Goal: Complete application form: Complete application form

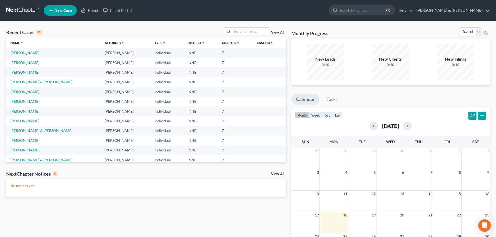
click at [52, 12] on icon at bounding box center [51, 10] width 5 height 6
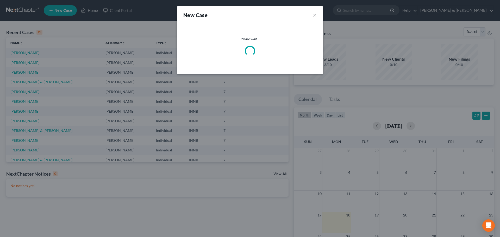
select select "27"
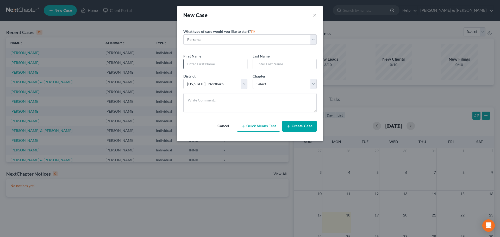
click at [189, 64] on input "text" at bounding box center [216, 64] width 64 height 10
type input "[PERSON_NAME]"
select select "0"
click at [290, 127] on icon "button" at bounding box center [289, 126] width 4 height 4
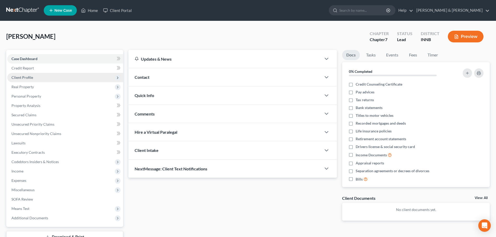
click at [21, 75] on span "Client Profile" at bounding box center [22, 77] width 22 height 4
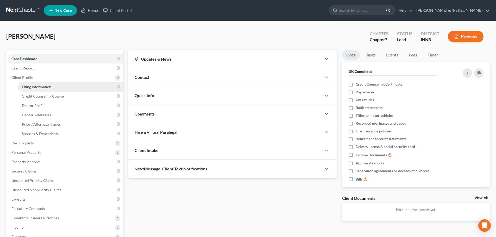
click at [22, 87] on span "Filing Information" at bounding box center [36, 87] width 29 height 4
select select "1"
select select "0"
select select "27"
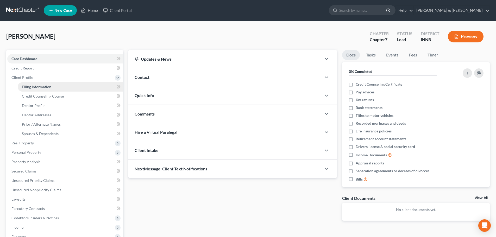
select select "15"
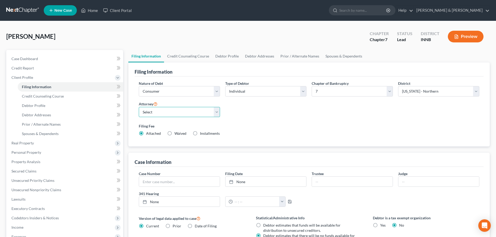
click at [155, 114] on select "Select [PERSON_NAME] - IN [PERSON_NAME] - INNB" at bounding box center [179, 112] width 81 height 10
select select "0"
click at [139, 107] on select "Select [PERSON_NAME] - IN [PERSON_NAME] - INNB" at bounding box center [179, 112] width 81 height 10
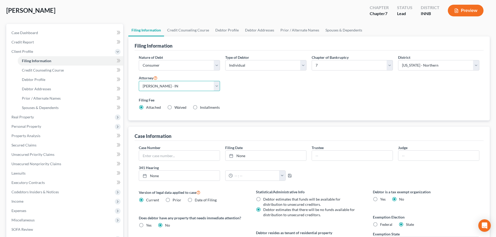
scroll to position [52, 0]
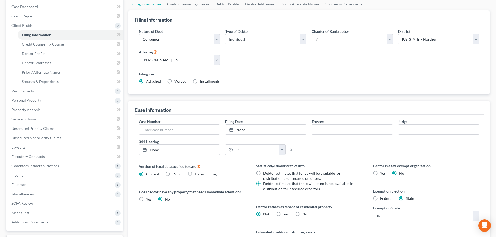
click at [283, 214] on label "Yes Yes" at bounding box center [285, 214] width 5 height 5
click at [286, 214] on input "Yes Yes" at bounding box center [287, 213] width 3 height 3
radio input "true"
radio input "false"
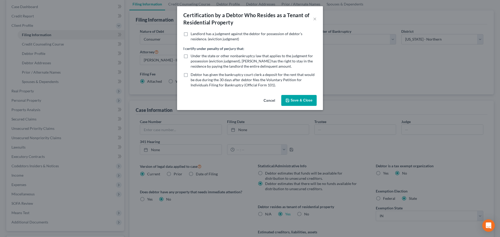
click at [301, 98] on button "Save & Close" at bounding box center [298, 100] width 35 height 11
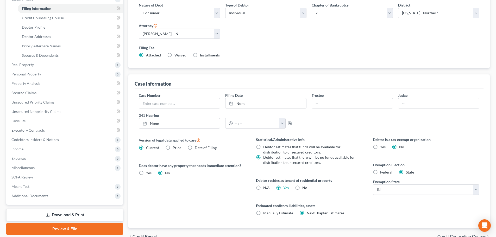
scroll to position [106, 0]
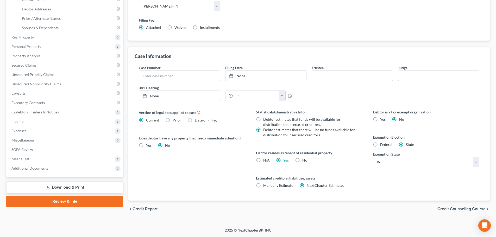
click at [457, 209] on span "Credit Counseling Course" at bounding box center [462, 209] width 48 height 4
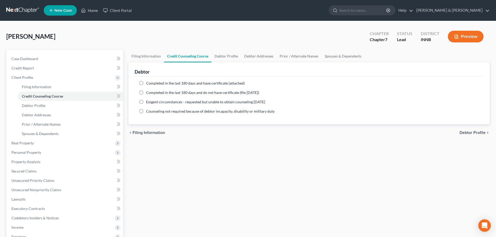
click at [146, 83] on label "Completed in the last 180 days and have certificate (attached)" at bounding box center [195, 83] width 99 height 5
click at [148, 83] on input "Completed in the last 180 days and have certificate (attached)" at bounding box center [149, 82] width 3 height 3
radio input "true"
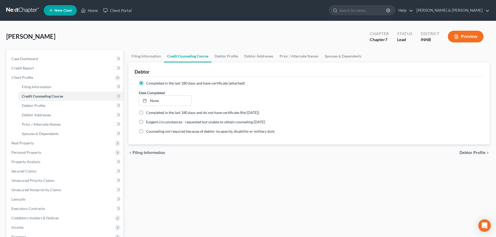
click at [478, 155] on span "Debtor Profile" at bounding box center [473, 153] width 26 height 4
select select "0"
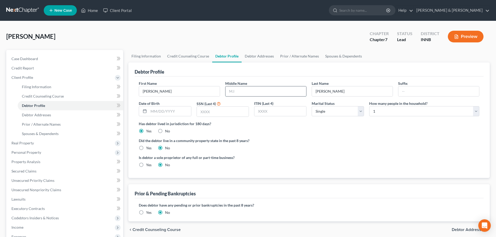
click at [250, 92] on input "text" at bounding box center [266, 91] width 81 height 10
type input "[PERSON_NAME]"
type input "[DATE]"
type input "7847"
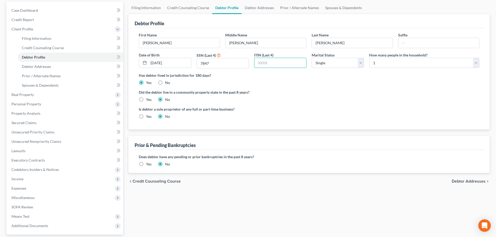
scroll to position [52, 0]
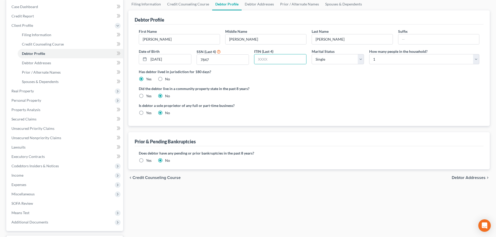
click at [472, 179] on span "Debtor Addresses" at bounding box center [469, 178] width 34 height 4
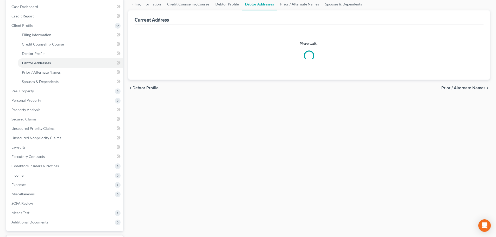
scroll to position [5, 0]
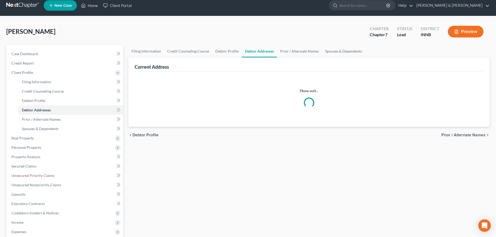
select select "0"
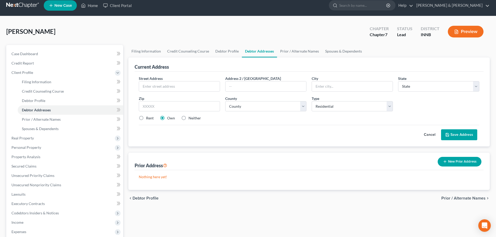
scroll to position [0, 0]
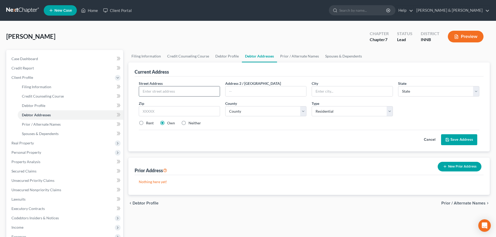
click at [160, 90] on input "text" at bounding box center [179, 91] width 81 height 10
type input "[STREET_ADDRESS][US_STATE]"
type input "46514"
type input "Elkhart"
select select "15"
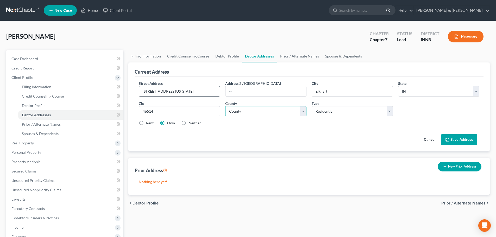
select select "19"
click at [146, 124] on label "Rent" at bounding box center [150, 123] width 8 height 5
click at [148, 124] on input "Rent" at bounding box center [149, 122] width 3 height 3
radio input "true"
click at [468, 142] on button "Save Address" at bounding box center [459, 139] width 36 height 11
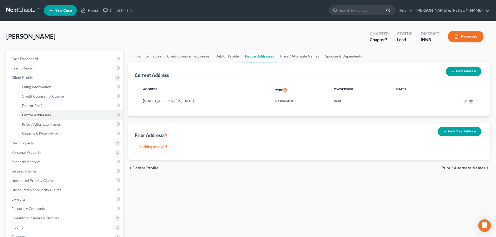
click at [447, 168] on span "Prior / Alternate Names" at bounding box center [464, 168] width 44 height 4
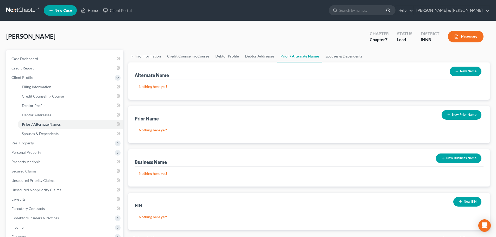
scroll to position [26, 0]
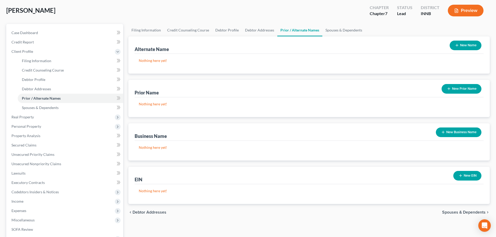
click at [457, 213] on span "Spouses & Dependents" at bounding box center [464, 213] width 44 height 4
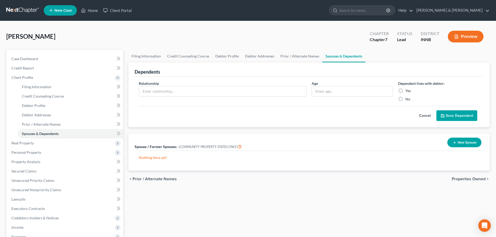
click at [467, 180] on span "Properties Owned" at bounding box center [469, 179] width 34 height 4
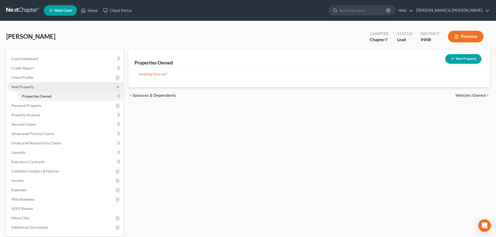
click at [21, 89] on span "Real Property" at bounding box center [22, 87] width 22 height 4
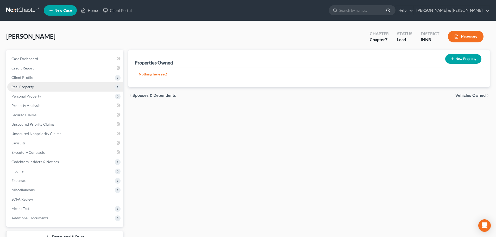
scroll to position [40, 0]
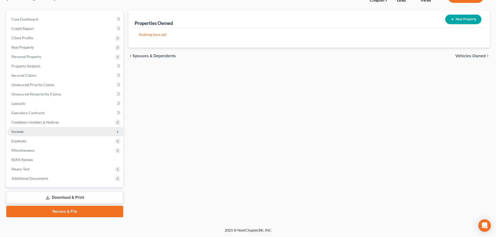
click at [27, 131] on span "Income" at bounding box center [65, 131] width 116 height 9
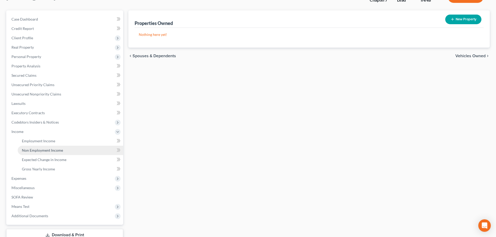
click at [30, 150] on span "Non Employment Income" at bounding box center [42, 150] width 41 height 4
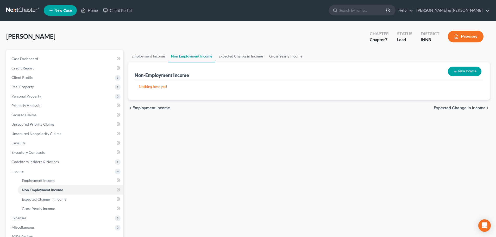
click at [456, 74] on button "New Income" at bounding box center [465, 72] width 34 height 10
select select "0"
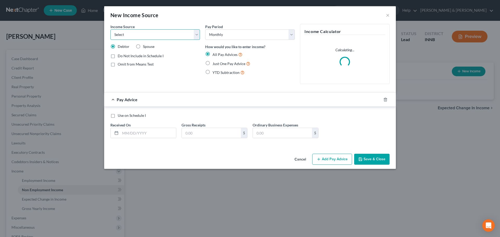
click at [146, 39] on select "Select Unemployment Disability (from employer) Pension Retirement Social Securi…" at bounding box center [155, 34] width 90 height 10
select select "4"
click at [110, 29] on select "Select Unemployment Disability (from employer) Pension Retirement Social Securi…" at bounding box center [155, 34] width 90 height 10
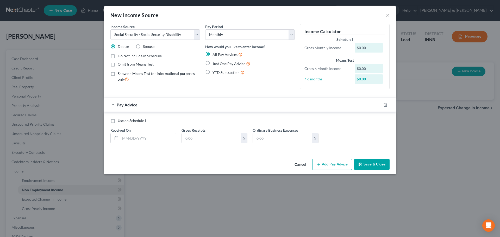
click at [213, 63] on label "Just One Pay Advice" at bounding box center [232, 64] width 38 height 6
click at [215, 63] on input "Just One Pay Advice" at bounding box center [216, 62] width 3 height 3
radio input "true"
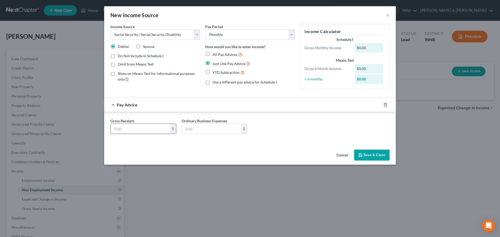
click at [125, 129] on input "text" at bounding box center [140, 129] width 59 height 10
type input "1,988"
click at [368, 156] on button "Save & Close" at bounding box center [371, 155] width 35 height 11
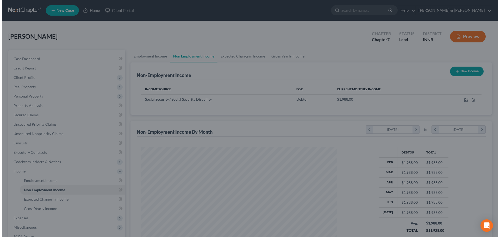
scroll to position [260429, 260322]
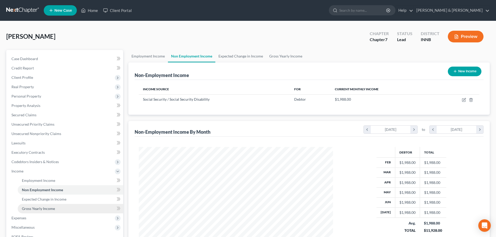
click at [41, 212] on link "Gross Yearly Income" at bounding box center [71, 208] width 106 height 9
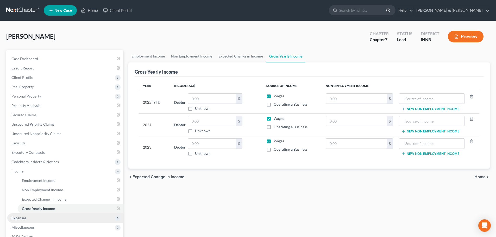
click at [19, 219] on span "Expenses" at bounding box center [18, 218] width 15 height 4
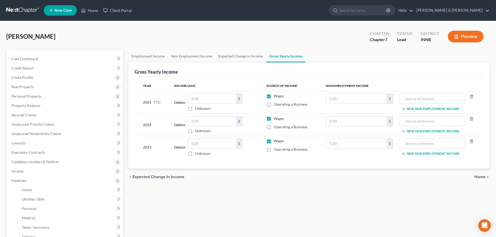
click at [484, 176] on span "Home" at bounding box center [480, 177] width 11 height 4
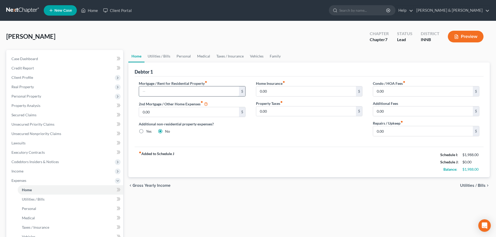
click at [175, 94] on input "text" at bounding box center [189, 91] width 100 height 10
type input "905"
click at [467, 188] on span "Utilities / Bills" at bounding box center [473, 186] width 26 height 4
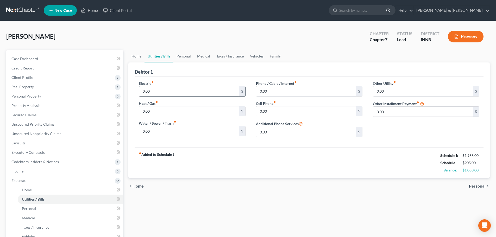
click at [152, 92] on input "0.00" at bounding box center [189, 91] width 100 height 10
type input "160"
type input "40"
type input "150"
click at [481, 187] on span "Personal" at bounding box center [477, 186] width 17 height 4
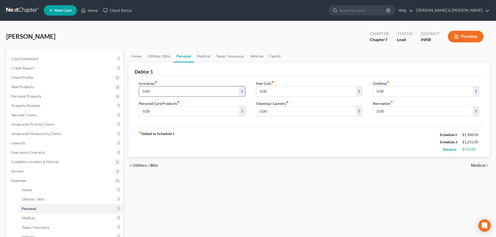
click at [158, 92] on input "0.00" at bounding box center [189, 91] width 100 height 10
type input "40,025"
type input "25"
type input "2"
type input "25"
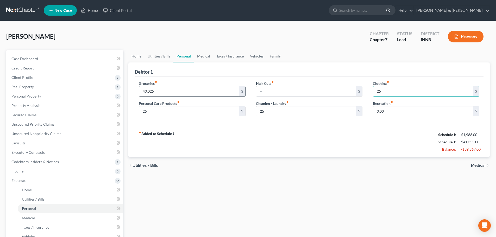
type input "25"
click at [156, 91] on input "40,025" at bounding box center [189, 91] width 100 height 10
type input "400"
click at [476, 166] on span "Medical" at bounding box center [478, 166] width 15 height 4
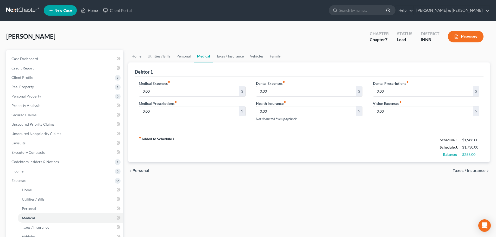
click at [475, 173] on span "Taxes / Insurance" at bounding box center [469, 171] width 33 height 4
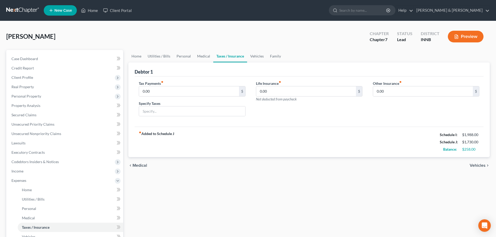
click at [477, 165] on span "Vehicles" at bounding box center [478, 166] width 16 height 4
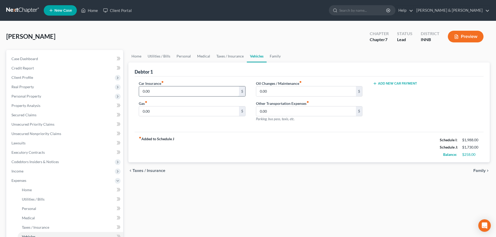
click at [155, 94] on input "0.00" at bounding box center [189, 91] width 100 height 10
type input "90"
type input "180"
type input "20"
click at [20, 183] on span "Expenses" at bounding box center [18, 180] width 15 height 4
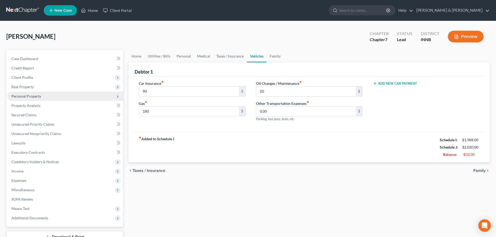
click at [21, 98] on span "Personal Property" at bounding box center [26, 96] width 30 height 4
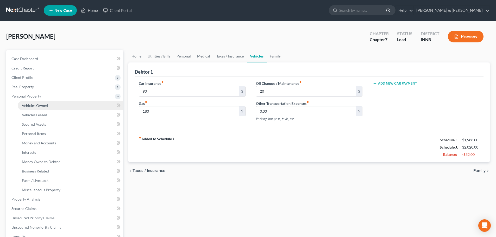
click at [30, 108] on span "Vehicles Owned" at bounding box center [35, 105] width 26 height 4
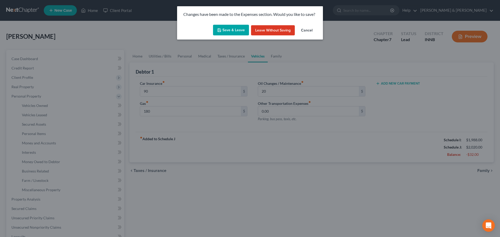
click at [229, 32] on button "Save & Leave" at bounding box center [231, 30] width 36 height 11
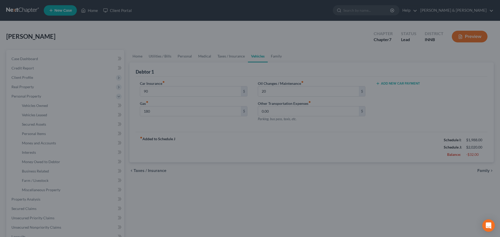
type input "90.00"
type input "180.00"
type input "20.00"
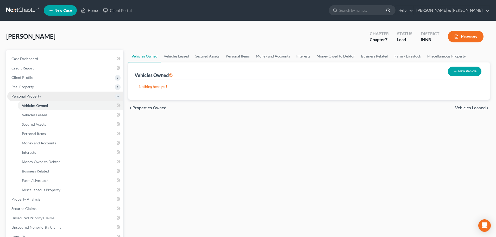
click at [30, 98] on span "Personal Property" at bounding box center [65, 96] width 116 height 9
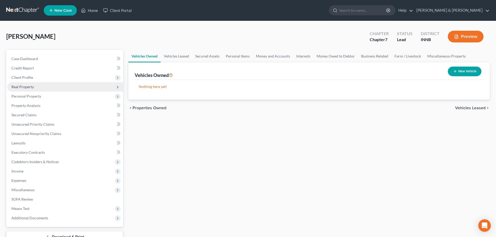
click at [27, 89] on span "Real Property" at bounding box center [22, 87] width 22 height 4
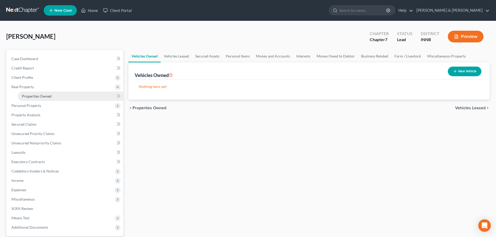
click at [29, 95] on span "Properties Owned" at bounding box center [37, 96] width 30 height 4
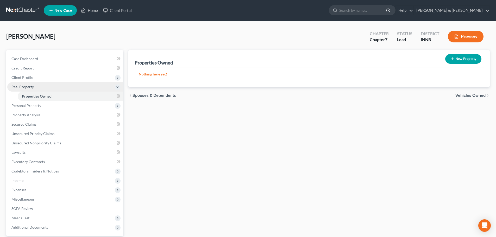
click at [27, 88] on span "Real Property" at bounding box center [22, 87] width 22 height 4
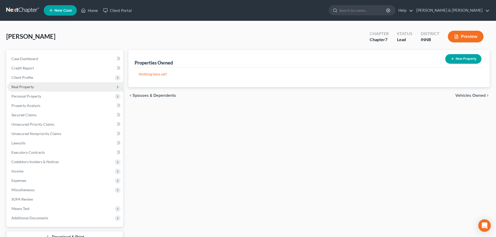
click at [27, 88] on span "Real Property" at bounding box center [22, 87] width 22 height 4
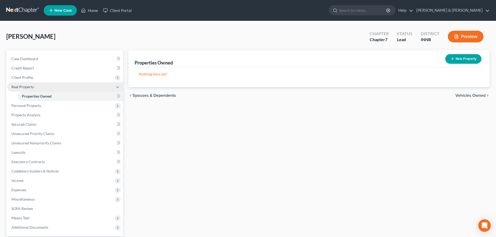
click at [23, 86] on span "Real Property" at bounding box center [22, 87] width 22 height 4
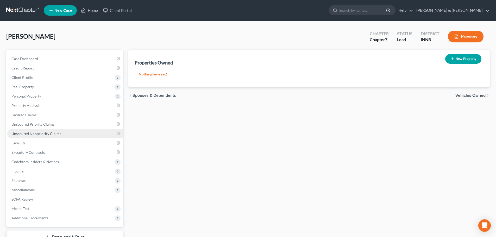
click at [24, 135] on span "Unsecured Nonpriority Claims" at bounding box center [36, 134] width 50 height 4
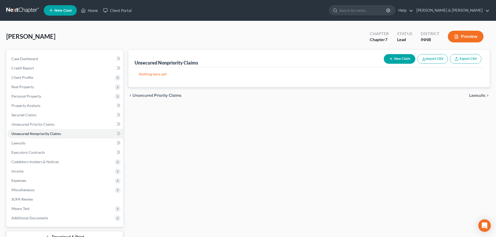
click at [394, 59] on button "New Claim" at bounding box center [400, 59] width 32 height 10
select select "0"
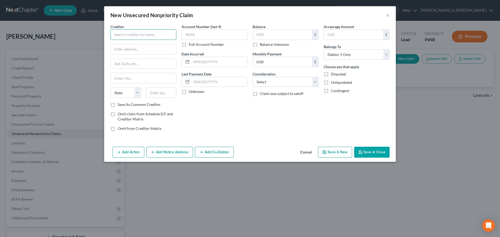
click at [135, 35] on input "text" at bounding box center [143, 34] width 66 height 10
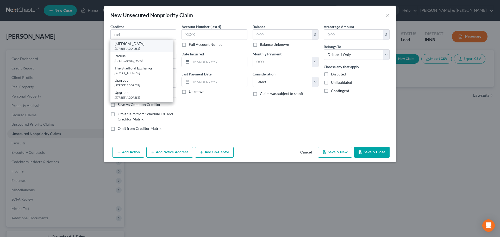
click at [134, 48] on div "[STREET_ADDRESS]" at bounding box center [142, 48] width 54 height 4
type input "[MEDICAL_DATA]"
type input "PO Box 1258"
type input "[GEOGRAPHIC_DATA]"
select select "15"
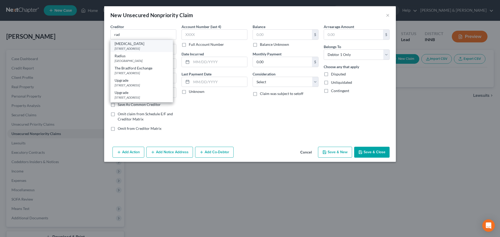
type input "46624-1258"
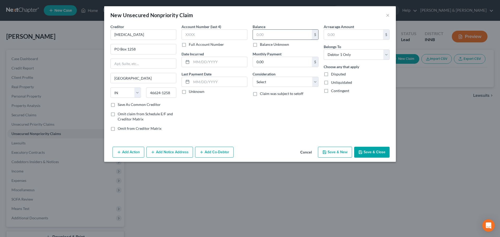
click at [273, 34] on input "text" at bounding box center [282, 35] width 59 height 10
type input "82.64"
click at [269, 85] on select "Select Cable / Satellite Services Collection Agency Credit Card Debt Debt Couns…" at bounding box center [286, 82] width 66 height 10
select select "9"
click at [253, 77] on select "Select Cable / Satellite Services Collection Agency Credit Card Debt Debt Couns…" at bounding box center [286, 82] width 66 height 10
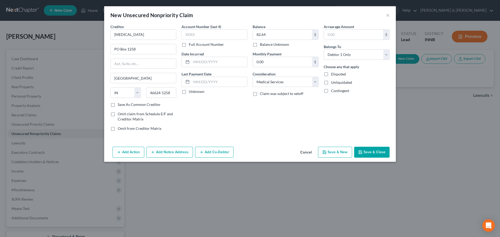
click at [343, 151] on button "Save & New" at bounding box center [335, 152] width 34 height 11
select select "0"
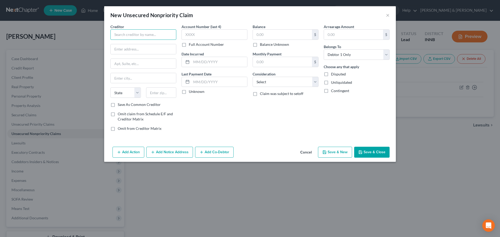
click at [159, 35] on input "text" at bounding box center [143, 34] width 66 height 10
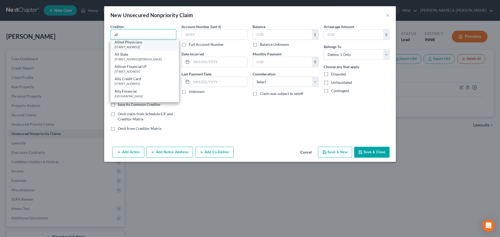
scroll to position [52, 0]
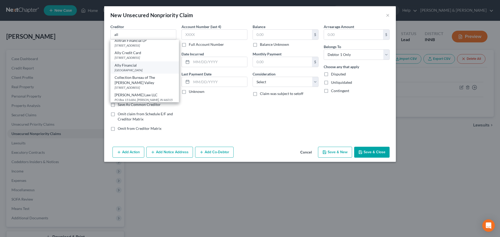
click at [148, 72] on div "[GEOGRAPHIC_DATA]" at bounding box center [145, 70] width 60 height 4
type input "Ally Financial"
type input "PO Box 9001951"
type input "[GEOGRAPHIC_DATA]"
select select "18"
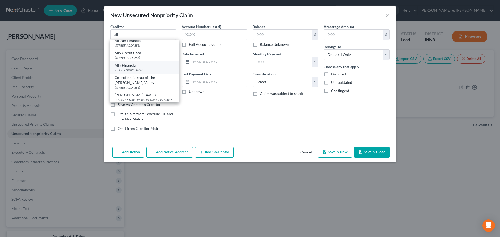
type input "40290"
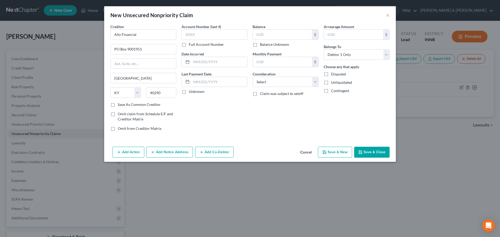
scroll to position [0, 0]
click at [203, 33] on input "text" at bounding box center [215, 34] width 66 height 10
type input "5769"
click at [285, 34] on input "text" at bounding box center [282, 35] width 59 height 10
type input "1,358.46"
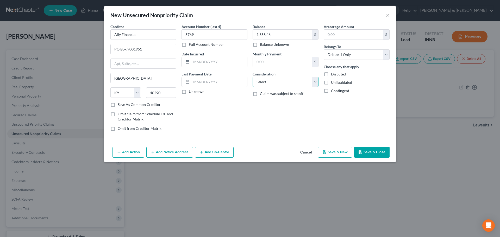
click at [289, 80] on select "Select Cable / Satellite Services Collection Agency Credit Card Debt Debt Couns…" at bounding box center [286, 82] width 66 height 10
select select "2"
click at [253, 77] on select "Select Cable / Satellite Services Collection Agency Credit Card Debt Debt Couns…" at bounding box center [286, 82] width 66 height 10
click at [170, 154] on button "Add Notice Address" at bounding box center [169, 152] width 47 height 11
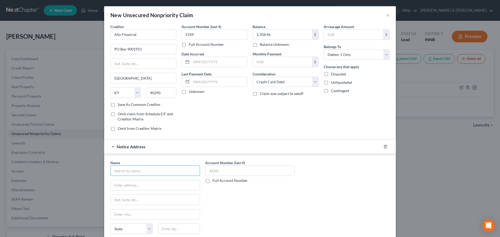
click at [149, 174] on input "text" at bounding box center [155, 171] width 90 height 10
click at [143, 185] on div "[STREET_ADDRESS]" at bounding box center [142, 185] width 54 height 4
type input "Resurgent Capital Services"
type input "PO Box 1269"
type input "[GEOGRAPHIC_DATA]"
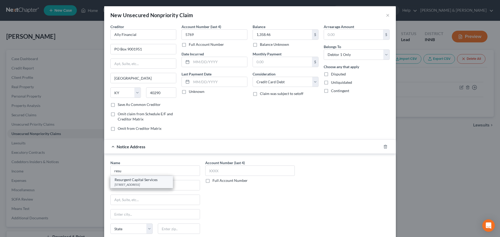
select select "42"
type input "29602"
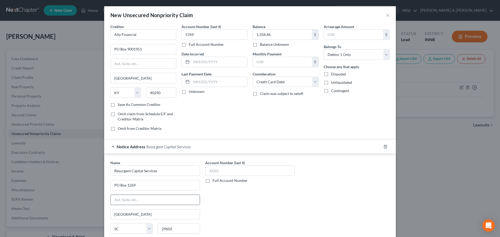
scroll to position [43, 0]
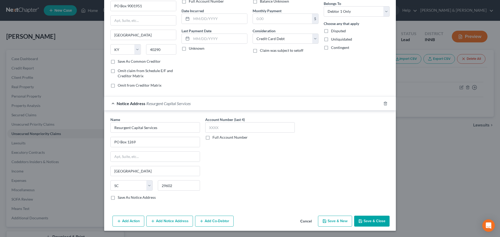
click at [339, 222] on button "Save & New" at bounding box center [335, 221] width 34 height 11
select select "0"
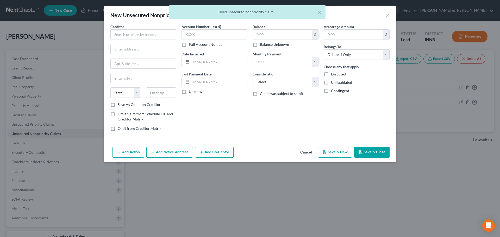
click at [143, 40] on div "Creditor * State [US_STATE] AK AR AZ CA CO [GEOGRAPHIC_DATA] DE DC [GEOGRAPHIC_…" at bounding box center [143, 63] width 66 height 78
click at [143, 37] on input "text" at bounding box center [143, 34] width 66 height 10
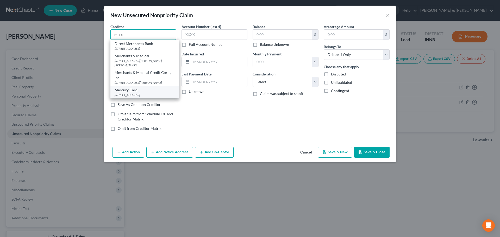
scroll to position [1, 0]
click at [137, 93] on div "[STREET_ADDRESS]" at bounding box center [145, 95] width 60 height 4
type input "Mercury Card"
type input "[STREET_ADDRESS]"
type input "Columbus"
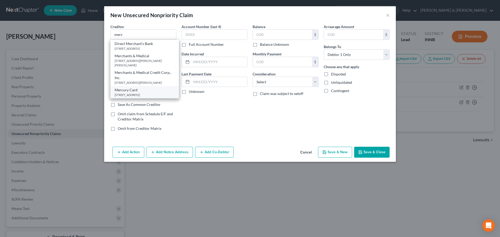
select select "10"
type input "31904"
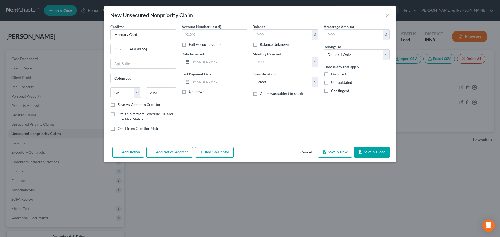
scroll to position [0, 0]
click at [214, 34] on input "text" at bounding box center [215, 34] width 66 height 10
type input "0529"
click at [274, 39] on input "text" at bounding box center [282, 35] width 59 height 10
type input "3,553.18"
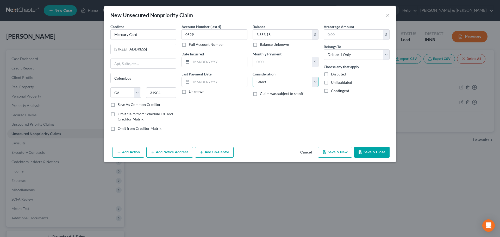
click at [268, 83] on select "Select Cable / Satellite Services Collection Agency Credit Card Debt Debt Couns…" at bounding box center [286, 82] width 66 height 10
select select "2"
click at [253, 77] on select "Select Cable / Satellite Services Collection Agency Credit Card Debt Debt Couns…" at bounding box center [286, 82] width 66 height 10
click at [342, 153] on button "Save & New" at bounding box center [335, 152] width 34 height 11
select select "0"
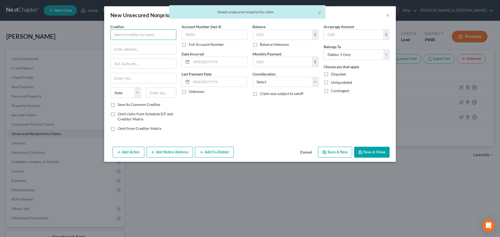
click at [135, 33] on input "text" at bounding box center [143, 34] width 66 height 10
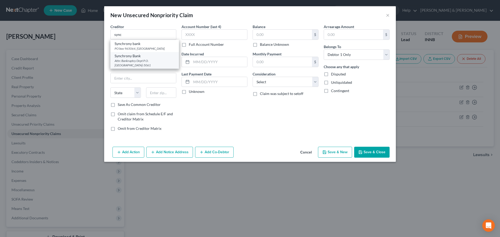
click at [131, 57] on div "Synchrony Bank" at bounding box center [145, 55] width 60 height 5
type input "Synchrony Bank"
type input "Attn: Bankruptcy Dept"
type input "P.O. Box 965061"
type input "Orlando"
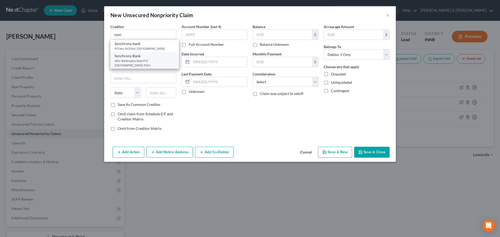
select select "9"
type input "32896-5061"
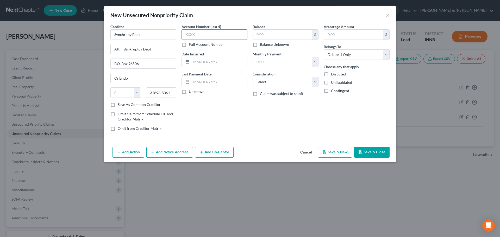
click at [190, 35] on input "text" at bounding box center [215, 34] width 66 height 10
type input "1319"
click at [257, 35] on input "text" at bounding box center [282, 35] width 59 height 10
type input "2,748.84"
click at [269, 82] on select "Select Cable / Satellite Services Collection Agency Credit Card Debt Debt Couns…" at bounding box center [286, 82] width 66 height 10
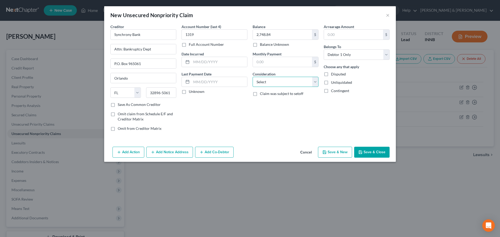
select select "2"
click at [253, 77] on select "Select Cable / Satellite Services Collection Agency Credit Card Debt Debt Couns…" at bounding box center [286, 82] width 66 height 10
click at [321, 154] on button "Save & New" at bounding box center [335, 152] width 34 height 11
select select "0"
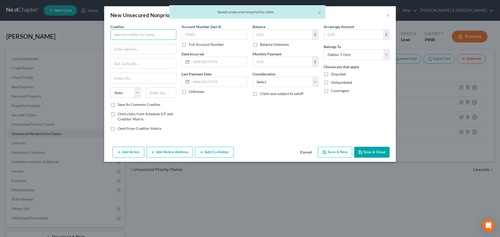
click at [132, 38] on input "text" at bounding box center [143, 34] width 66 height 10
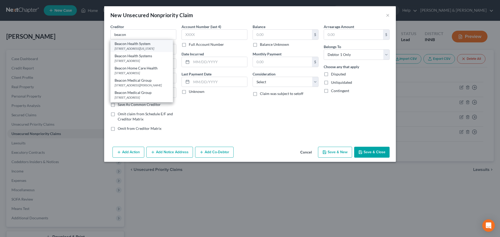
click at [132, 46] on div "Beacon Health System" at bounding box center [142, 43] width 54 height 5
type input "Beacon Health System"
type input "[STREET_ADDRESS][US_STATE]"
type input "[GEOGRAPHIC_DATA]"
select select "15"
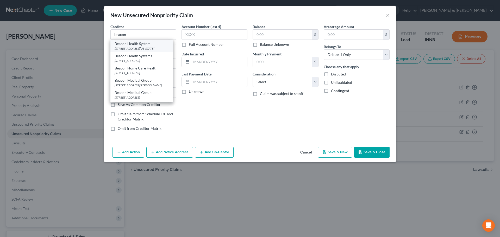
type input "46601"
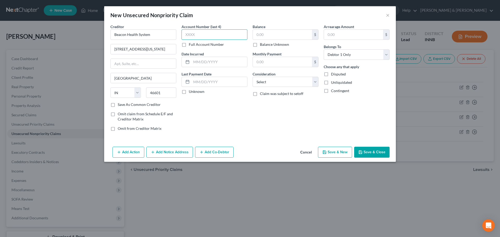
click at [198, 36] on input "text" at bounding box center [215, 34] width 66 height 10
click at [276, 36] on input "text" at bounding box center [282, 35] width 59 height 10
type input "782.49"
click at [261, 85] on select "Select Cable / Satellite Services Collection Agency Credit Card Debt Debt Couns…" at bounding box center [286, 82] width 66 height 10
select select "9"
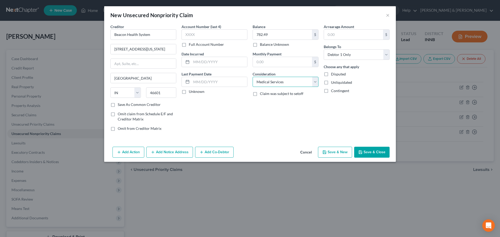
click at [253, 77] on select "Select Cable / Satellite Services Collection Agency Credit Card Debt Debt Couns…" at bounding box center [286, 82] width 66 height 10
click at [336, 155] on button "Save & New" at bounding box center [335, 152] width 34 height 11
select select "0"
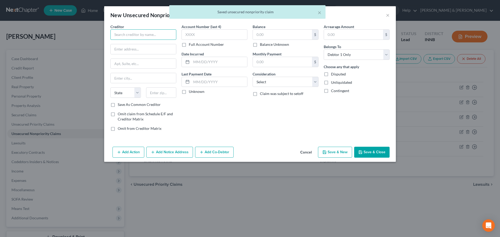
click at [145, 36] on input "text" at bounding box center [143, 34] width 66 height 10
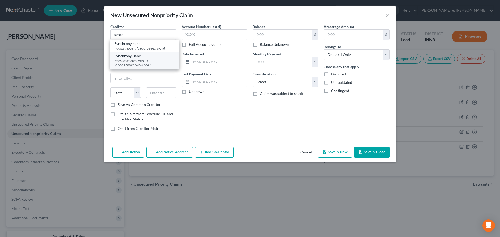
click at [141, 58] on div "Synchrony Bank" at bounding box center [145, 55] width 60 height 5
type input "Synchrony Bank"
type input "Attn: Bankruptcy Dept"
type input "P.O. Box 965061"
type input "Orlando"
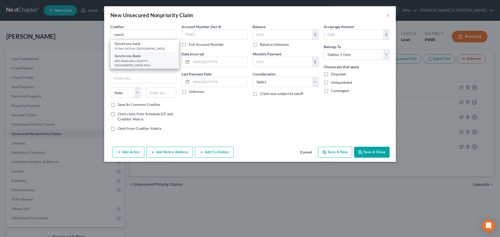
select select "9"
type input "32896-5061"
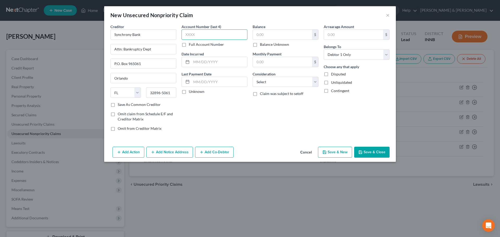
click at [192, 37] on input "text" at bounding box center [215, 34] width 66 height 10
type input "5472"
click at [276, 34] on input "text" at bounding box center [282, 35] width 59 height 10
type input "1,006.86"
click at [268, 81] on select "Select Cable / Satellite Services Collection Agency Credit Card Debt Debt Couns…" at bounding box center [286, 82] width 66 height 10
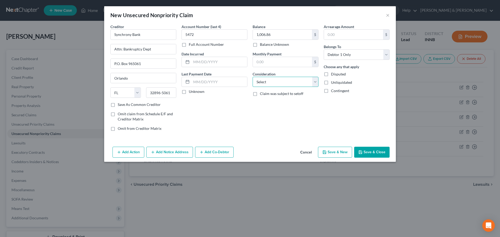
select select "2"
click at [253, 77] on select "Select Cable / Satellite Services Collection Agency Credit Card Debt Debt Couns…" at bounding box center [286, 82] width 66 height 10
click at [180, 153] on button "Add Notice Address" at bounding box center [169, 152] width 47 height 11
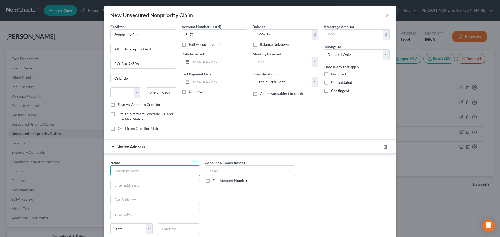
click at [159, 170] on input "text" at bounding box center [155, 171] width 90 height 10
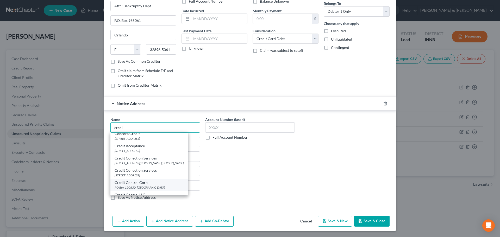
scroll to position [78, 0]
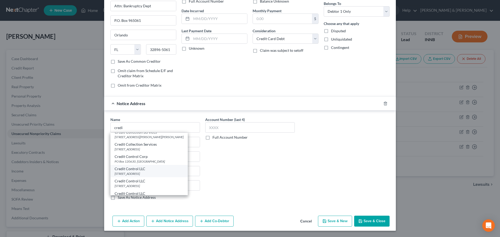
click at [140, 175] on div "[STREET_ADDRESS]" at bounding box center [149, 174] width 69 height 4
type input "Credit Control LLC"
type input "[STREET_ADDRESS]"
type input "Earth City"
select select "26"
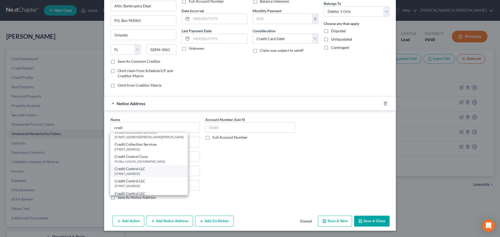
type input "63045"
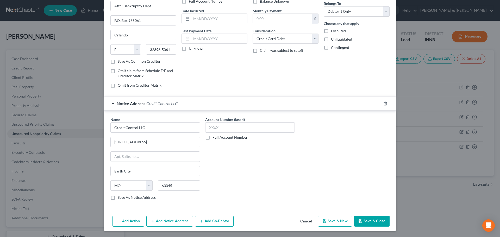
scroll to position [0, 0]
click at [325, 218] on button "Save & New" at bounding box center [335, 221] width 34 height 11
select select "0"
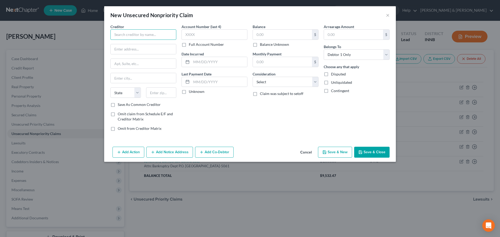
click at [163, 38] on input "text" at bounding box center [143, 34] width 66 height 10
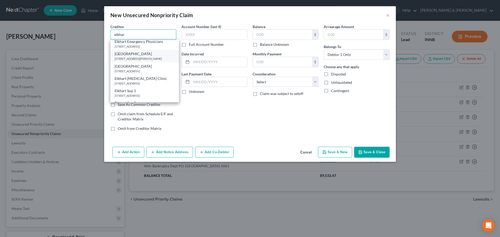
scroll to position [130, 0]
click at [133, 72] on div "[STREET_ADDRESS]" at bounding box center [145, 70] width 60 height 4
type input "[GEOGRAPHIC_DATA]"
type input "PO Box 1329"
type input "Elkhart"
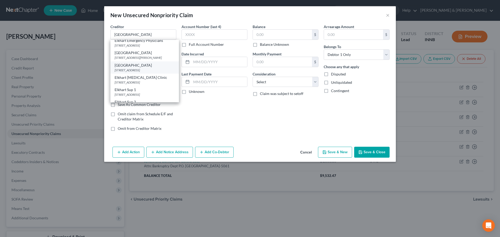
select select "15"
type input "46515-1329"
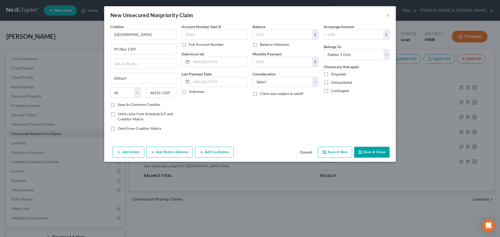
scroll to position [0, 0]
click at [260, 35] on input "text" at bounding box center [282, 35] width 59 height 10
type input "1,973"
click at [267, 86] on select "Select Cable / Satellite Services Collection Agency Credit Card Debt Debt Couns…" at bounding box center [286, 82] width 66 height 10
select select "9"
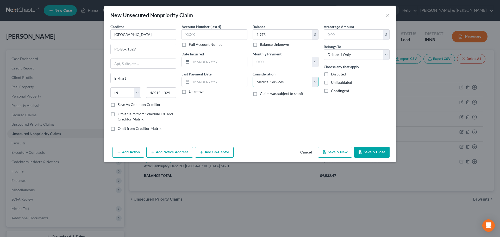
click at [253, 77] on select "Select Cable / Satellite Services Collection Agency Credit Card Debt Debt Couns…" at bounding box center [286, 82] width 66 height 10
click at [332, 154] on button "Save & New" at bounding box center [335, 152] width 34 height 11
select select "0"
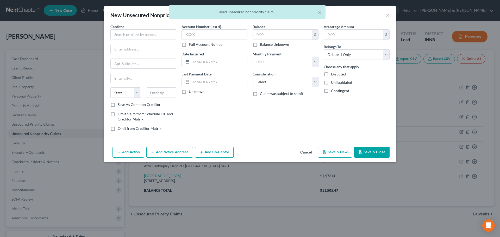
click at [305, 152] on button "Cancel" at bounding box center [306, 152] width 20 height 10
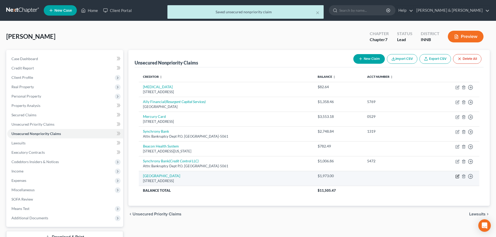
click at [458, 176] on icon "button" at bounding box center [458, 176] width 2 height 2
select select "15"
select select "9"
select select "0"
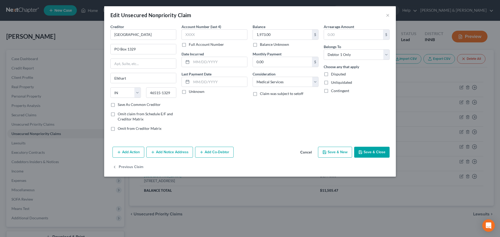
click at [169, 157] on button "Add Notice Address" at bounding box center [169, 152] width 47 height 11
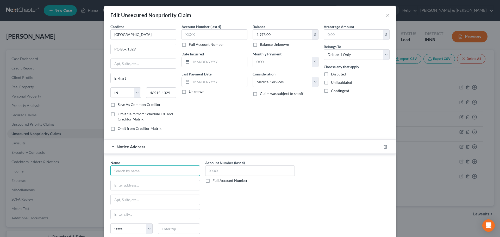
click at [138, 169] on input "text" at bounding box center [155, 171] width 90 height 10
click at [130, 184] on div "[STREET_ADDRESS]" at bounding box center [142, 185] width 54 height 4
type input "One Advantage"
type input "[STREET_ADDRESS]"
type input "La Porte"
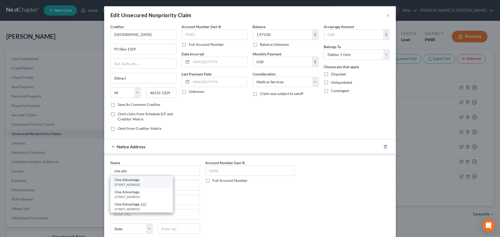
select select "15"
type input "46350"
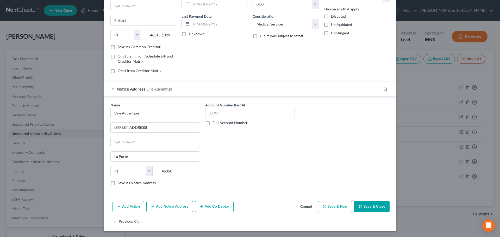
scroll to position [58, 0]
click at [341, 209] on button "Save & New" at bounding box center [335, 206] width 34 height 11
select select "0"
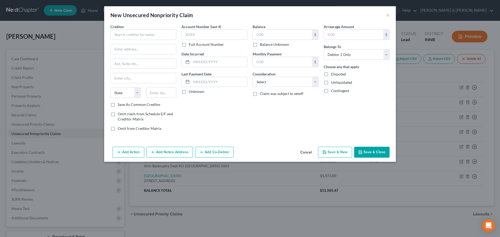
type input "0"
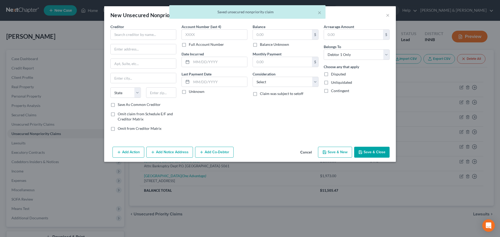
scroll to position [0, 0]
click at [140, 34] on input "text" at bounding box center [143, 34] width 66 height 10
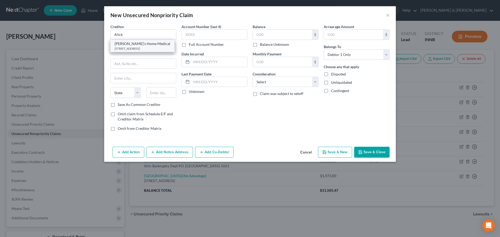
click at [134, 46] on div "[PERSON_NAME]'s Home Medical" at bounding box center [143, 43] width 56 height 5
type input "[PERSON_NAME]'s Home Medical"
type input "17187 SR 23"
type input "[GEOGRAPHIC_DATA]"
select select "15"
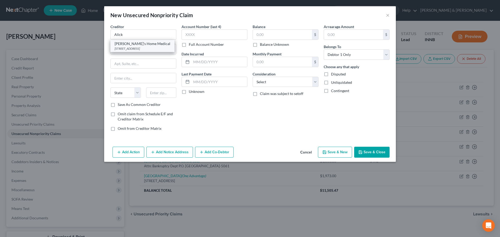
type input "46635-1521"
click at [287, 37] on input "text" at bounding box center [282, 35] width 59 height 10
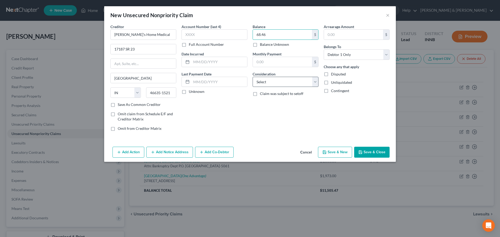
type input "68.46"
click at [271, 82] on select "Select Cable / Satellite Services Collection Agency Credit Card Debt Debt Couns…" at bounding box center [286, 82] width 66 height 10
select select "9"
click at [253, 77] on select "Select Cable / Satellite Services Collection Agency Credit Card Debt Debt Couns…" at bounding box center [286, 82] width 66 height 10
click at [159, 147] on button "Add Notice Address" at bounding box center [169, 152] width 47 height 11
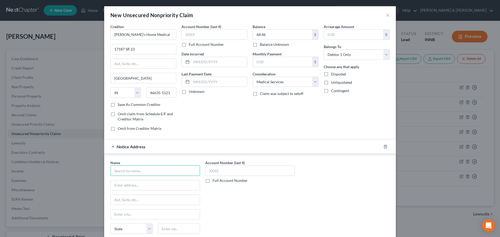
click at [140, 168] on input "text" at bounding box center [155, 171] width 90 height 10
click at [138, 182] on div "Revco Solutions" at bounding box center [142, 179] width 54 height 5
type input "Revco Solutions"
type input "PO Box 163279"
type input "Columbus"
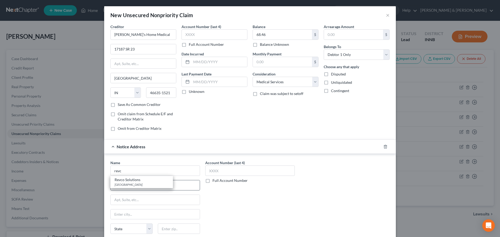
select select "36"
type input "43216"
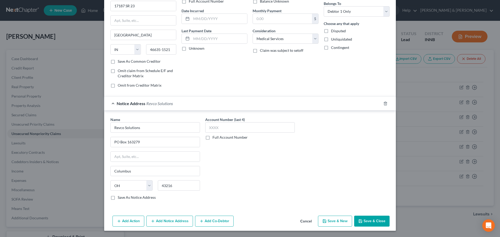
click at [338, 223] on button "Save & New" at bounding box center [335, 221] width 34 height 11
select select "0"
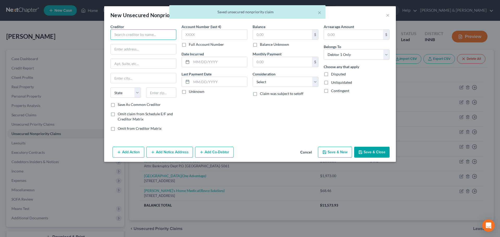
click at [137, 33] on input "text" at bounding box center [143, 34] width 66 height 10
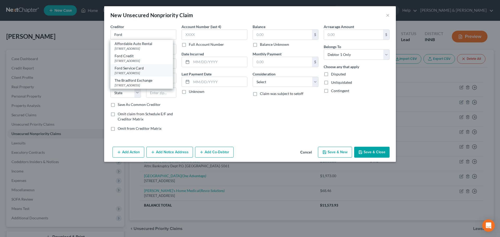
click at [134, 72] on div "[STREET_ADDRESS]" at bounding box center [142, 73] width 54 height 4
type input "Ford Service Card"
type input "PO Box 6403"
type input "[GEOGRAPHIC_DATA]"
select select "43"
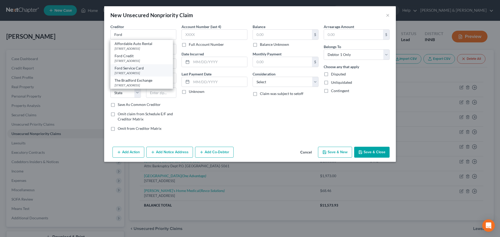
type input "57117"
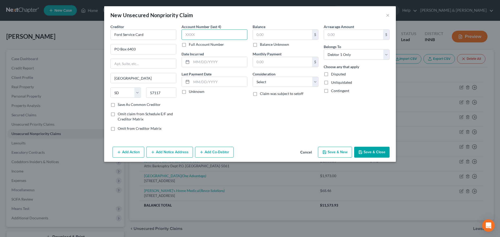
click at [224, 38] on input "text" at bounding box center [215, 34] width 66 height 10
type input "8671"
click at [268, 33] on input "text" at bounding box center [282, 35] width 59 height 10
type input "1,397.28"
click at [267, 83] on select "Select Cable / Satellite Services Collection Agency Credit Card Debt Debt Couns…" at bounding box center [286, 82] width 66 height 10
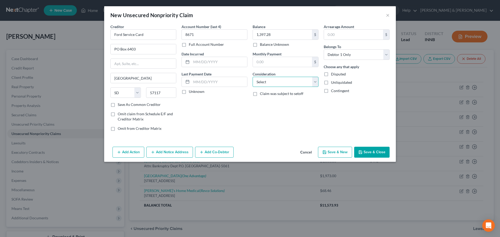
select select "2"
click at [253, 77] on select "Select Cable / Satellite Services Collection Agency Credit Card Debt Debt Couns…" at bounding box center [286, 82] width 66 height 10
type input "1,471.30"
click at [163, 149] on button "Add Notice Address" at bounding box center [169, 152] width 47 height 11
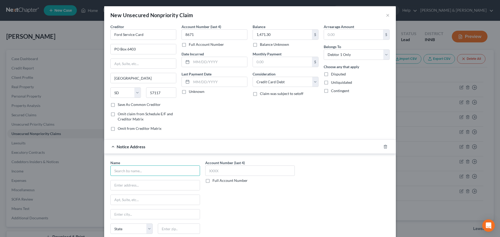
click at [149, 170] on input "text" at bounding box center [155, 171] width 90 height 10
type input "d"
click at [147, 38] on input "Ford Service Card" at bounding box center [143, 34] width 66 height 10
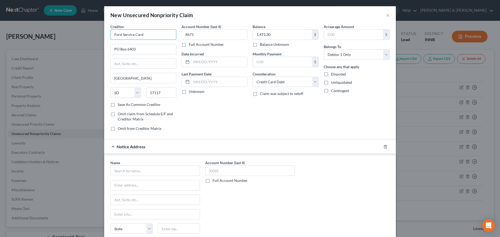
click at [147, 38] on input "Ford Service Card" at bounding box center [143, 34] width 66 height 10
click at [147, 46] on div "[STREET_ADDRESS]" at bounding box center [142, 48] width 54 height 4
type input "First National Bank of Omaha"
type input "PO Box 2557"
type input "[GEOGRAPHIC_DATA]"
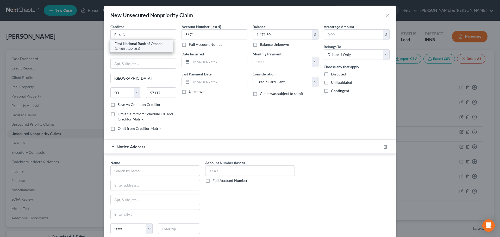
select select "30"
type input "68103"
click at [141, 171] on input "text" at bounding box center [155, 171] width 90 height 10
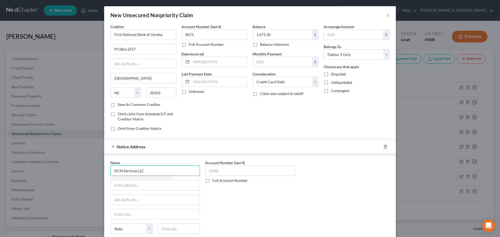
type input "DCM Services LLC"
type input "[STREET_ADDRESS]"
type input "55425"
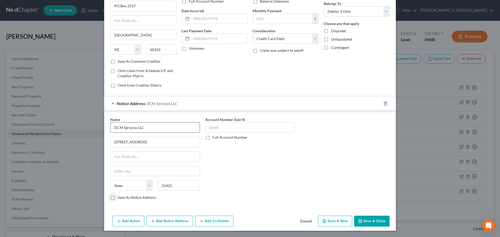
type input "[GEOGRAPHIC_DATA]"
select select "24"
drag, startPoint x: 138, startPoint y: 167, endPoint x: 98, endPoint y: 167, distance: 40.6
click at [98, 167] on div "New Unsecured Nonpriority Claim × Creditor * First National Bank of Omaha [GEOG…" at bounding box center [250, 118] width 500 height 237
type input "Bloomington"
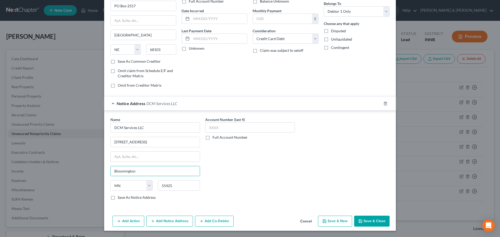
click at [118, 198] on label "Save As Notice Address" at bounding box center [137, 197] width 38 height 5
click at [120, 198] on input "Save As Notice Address" at bounding box center [121, 196] width 3 height 3
click at [341, 220] on button "Save & New" at bounding box center [335, 221] width 34 height 11
checkbox input "false"
select select "0"
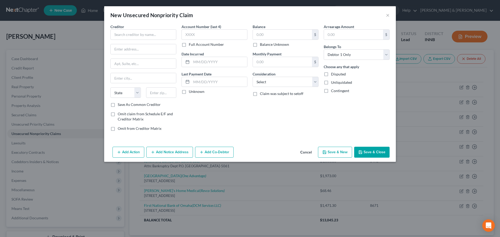
click at [305, 152] on button "Cancel" at bounding box center [306, 152] width 20 height 10
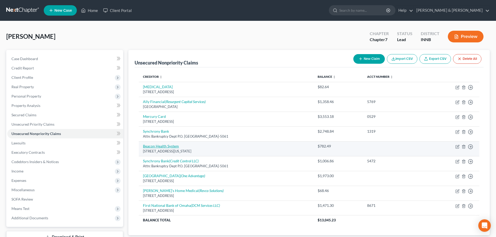
click at [160, 147] on link "Beacon Health System" at bounding box center [161, 146] width 36 height 4
select select "15"
select select "9"
select select "0"
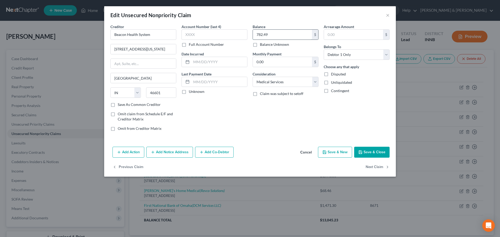
click at [288, 36] on input "782.49" at bounding box center [282, 35] width 59 height 10
click at [286, 36] on input "929.23" at bounding box center [282, 35] width 59 height 10
click at [277, 36] on input "929.23" at bounding box center [282, 35] width 59 height 10
type input "1,564.98"
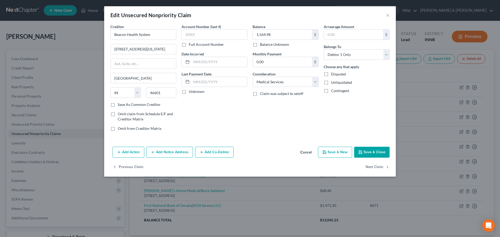
click at [363, 151] on button "Save & Close" at bounding box center [371, 152] width 35 height 11
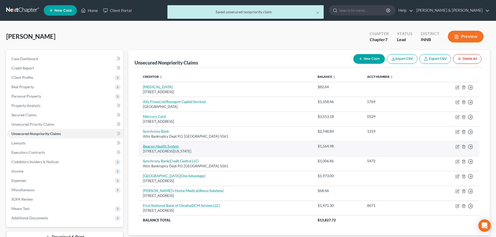
click at [157, 145] on link "Beacon Health System" at bounding box center [161, 146] width 36 height 4
select select "15"
select select "9"
select select "0"
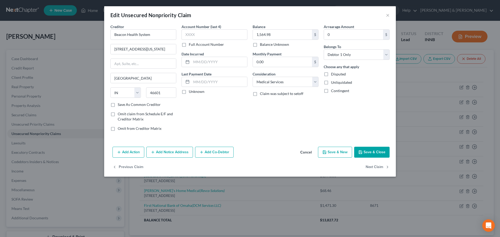
click at [157, 149] on button "Add Notice Address" at bounding box center [169, 152] width 47 height 11
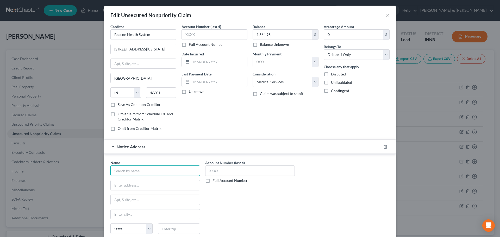
click at [145, 170] on input "text" at bounding box center [155, 171] width 90 height 10
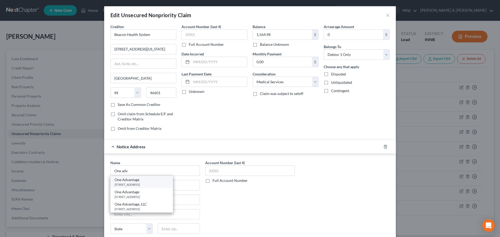
click at [138, 181] on div "One Advantage" at bounding box center [142, 179] width 54 height 5
type input "One Advantage"
type input "[STREET_ADDRESS]"
type input "La Porte"
select select "15"
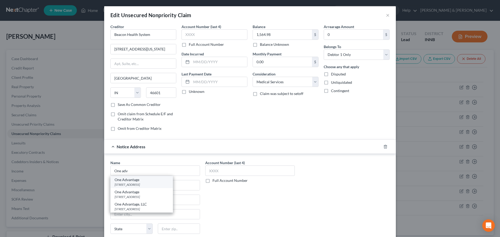
type input "46350"
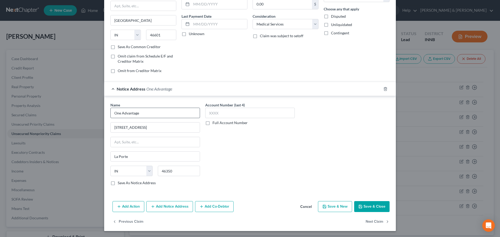
scroll to position [58, 0]
click at [325, 209] on button "Save & New" at bounding box center [335, 206] width 34 height 11
select select "0"
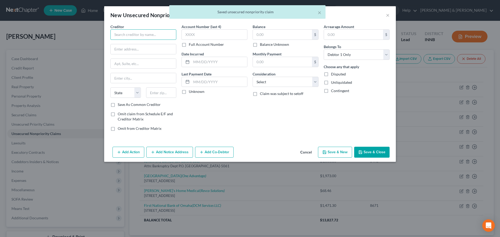
click at [146, 35] on input "text" at bounding box center [143, 34] width 66 height 10
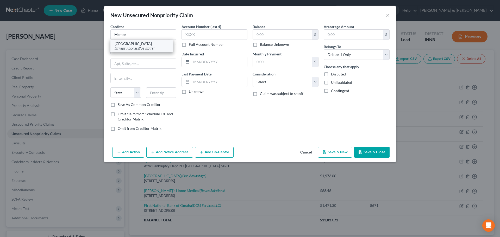
click at [137, 48] on div "[STREET_ADDRESS][US_STATE]" at bounding box center [142, 48] width 54 height 4
type input "[GEOGRAPHIC_DATA]"
type input "[STREET_ADDRESS][US_STATE]"
type input "[GEOGRAPHIC_DATA]"
select select "15"
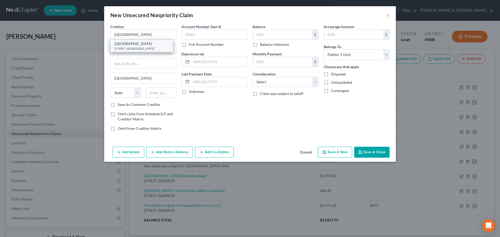
type input "46601"
click at [258, 36] on input "text" at bounding box center [282, 35] width 59 height 10
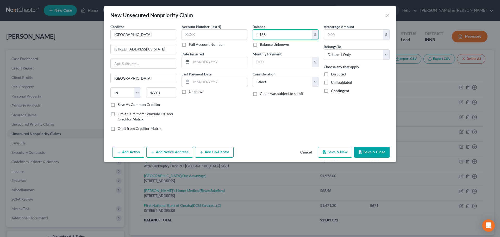
type input "4,138"
click at [169, 151] on button "Add Notice Address" at bounding box center [169, 152] width 47 height 11
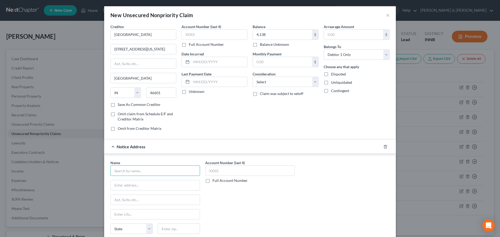
click at [149, 170] on input "text" at bounding box center [155, 171] width 90 height 10
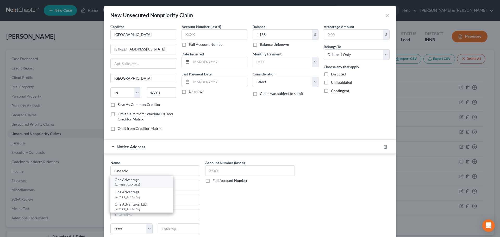
click at [138, 184] on div "[STREET_ADDRESS]" at bounding box center [142, 185] width 54 height 4
type input "One Advantage"
type input "[STREET_ADDRESS]"
type input "La Porte"
select select "15"
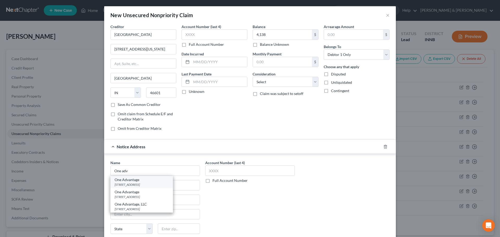
type input "46350"
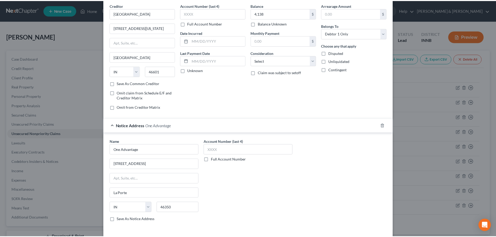
scroll to position [43, 0]
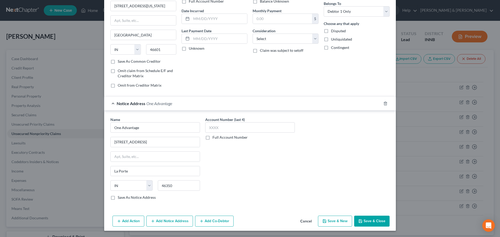
click at [370, 223] on button "Save & Close" at bounding box center [371, 221] width 35 height 11
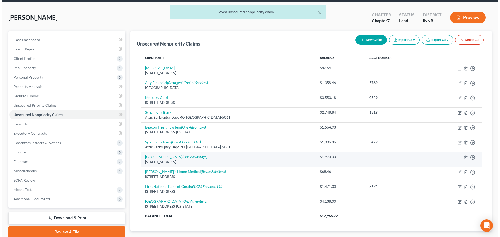
scroll to position [0, 0]
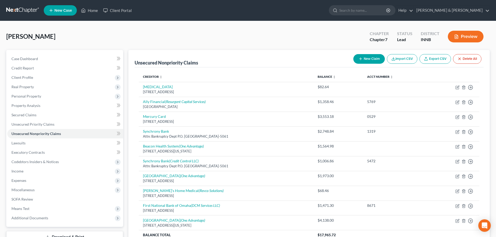
click at [61, 46] on div "[PERSON_NAME] Upgraded Chapter Chapter 7 Status Lead District INNB Preview" at bounding box center [248, 38] width 484 height 23
click at [137, 37] on div "[PERSON_NAME] Upgraded Chapter Chapter 7 Status Lead District INNB Preview" at bounding box center [248, 38] width 484 height 23
click at [89, 30] on div "[PERSON_NAME] Upgraded Chapter Chapter 7 Status Lead District INNB Preview" at bounding box center [248, 38] width 484 height 23
click at [52, 29] on div "[PERSON_NAME] Upgraded Chapter Chapter 7 Status Lead District INNB Preview" at bounding box center [248, 38] width 484 height 23
click at [59, 47] on div "[PERSON_NAME] Upgraded Chapter Chapter 7 Status Lead District INNB Preview" at bounding box center [248, 38] width 484 height 23
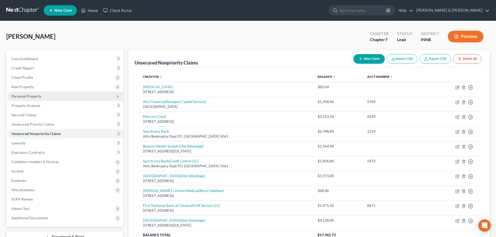
click at [23, 94] on span "Personal Property" at bounding box center [65, 96] width 116 height 9
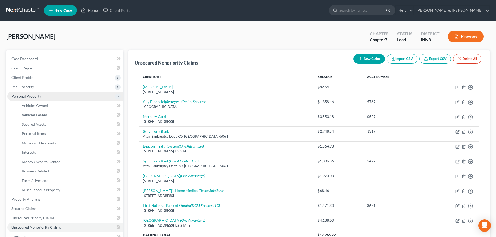
click at [23, 94] on span "Personal Property" at bounding box center [26, 96] width 30 height 4
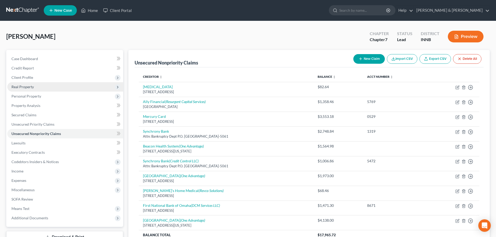
click at [24, 88] on span "Real Property" at bounding box center [22, 87] width 22 height 4
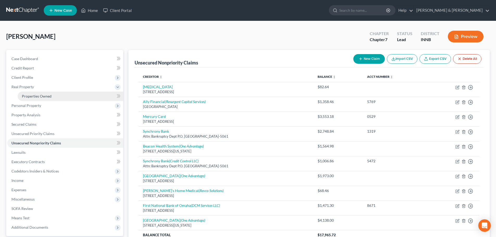
click at [26, 95] on span "Properties Owned" at bounding box center [37, 96] width 30 height 4
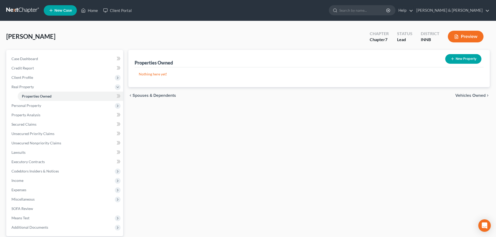
drag, startPoint x: 6, startPoint y: 37, endPoint x: 54, endPoint y: 35, distance: 48.5
click at [54, 35] on div "[PERSON_NAME] Upgraded Chapter Chapter 7 Status Lead District INNB Preview Peti…" at bounding box center [248, 149] width 496 height 256
click at [82, 35] on div "[PERSON_NAME] Upgraded Chapter Chapter 7 Status Lead District INNB Preview" at bounding box center [248, 38] width 484 height 23
drag, startPoint x: 53, startPoint y: 38, endPoint x: 7, endPoint y: 44, distance: 46.2
click at [7, 44] on div "[PERSON_NAME] Upgraded Chapter Chapter 7 Status Lead District INNB Preview" at bounding box center [248, 38] width 484 height 23
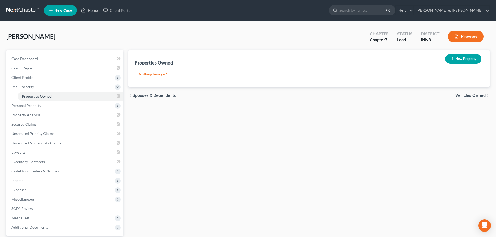
click at [7, 44] on div "[PERSON_NAME] Upgraded Chapter Chapter 7 Status Lead District INNB Preview" at bounding box center [248, 38] width 484 height 23
click at [55, 48] on div "[PERSON_NAME] Upgraded Chapter Chapter 7 Status Lead District INNB Preview" at bounding box center [248, 38] width 484 height 23
drag, startPoint x: 54, startPoint y: 39, endPoint x: 3, endPoint y: 42, distance: 51.7
click at [3, 42] on div "[PERSON_NAME] Upgraded Chapter Chapter 7 Status Lead District INNB Preview Peti…" at bounding box center [248, 149] width 496 height 256
click at [75, 42] on div "[PERSON_NAME] Upgraded Chapter Chapter 7 Status Lead District INNB Preview" at bounding box center [248, 38] width 484 height 23
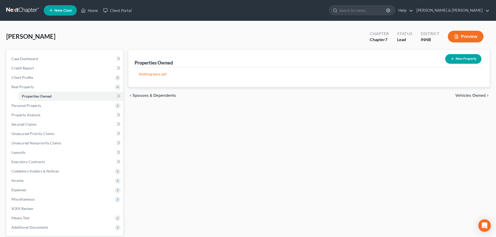
drag, startPoint x: 53, startPoint y: 37, endPoint x: 5, endPoint y: 45, distance: 49.1
click at [5, 45] on div "[PERSON_NAME] Upgraded Chapter Chapter 7 Status Lead District INNB Preview Peti…" at bounding box center [248, 149] width 496 height 256
click at [17, 46] on div "[PERSON_NAME] Upgraded Chapter Chapter 7 Status Lead District INNB Preview" at bounding box center [248, 38] width 484 height 23
drag, startPoint x: 54, startPoint y: 37, endPoint x: 0, endPoint y: 45, distance: 54.5
click at [0, 45] on div "[PERSON_NAME] Upgraded Chapter Chapter 7 Status Lead District INNB Preview Peti…" at bounding box center [248, 149] width 496 height 256
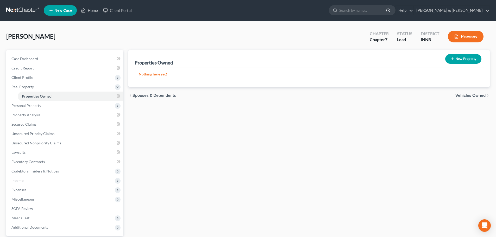
click at [0, 45] on div "[PERSON_NAME] Upgraded Chapter Chapter 7 Status Lead District INNB Preview Peti…" at bounding box center [248, 149] width 496 height 256
click at [451, 59] on line "button" at bounding box center [452, 59] width 2 height 0
select select "15"
select select "19"
select select "0"
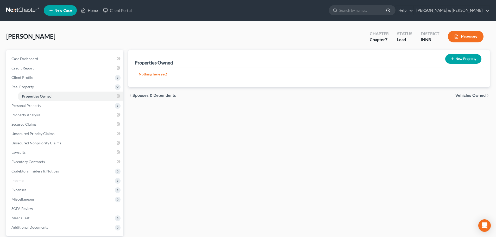
select select "0"
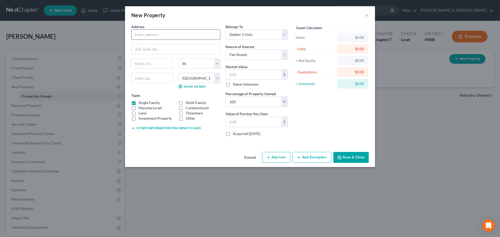
click at [158, 33] on input "text" at bounding box center [176, 35] width 89 height 10
type input "[STREET_ADDRESS][US_STATE]"
click at [154, 79] on input "text" at bounding box center [152, 78] width 42 height 10
type input "46514"
type input "Elkhart"
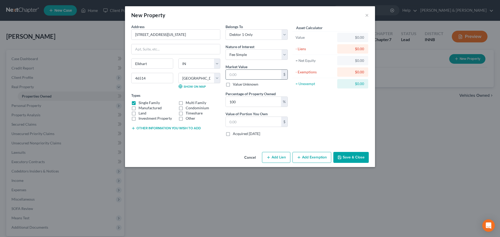
click at [234, 73] on input "text" at bounding box center [253, 75] width 55 height 10
type input "5"
type input "5.00"
click at [139, 108] on label "Manufactured" at bounding box center [150, 108] width 23 height 5
click at [141, 108] on input "Manufactured" at bounding box center [142, 107] width 3 height 3
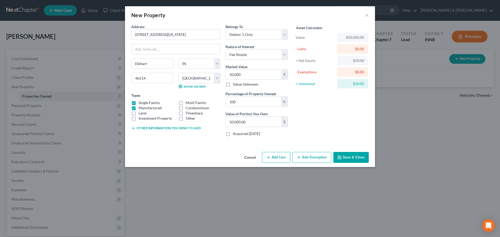
click at [276, 158] on button "Add Lien" at bounding box center [276, 157] width 28 height 11
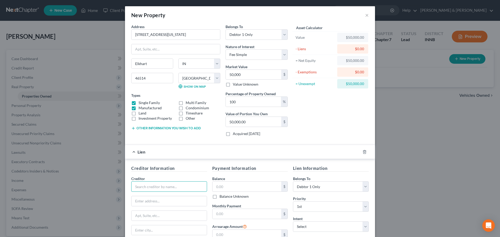
click at [152, 187] on input "text" at bounding box center [169, 187] width 76 height 10
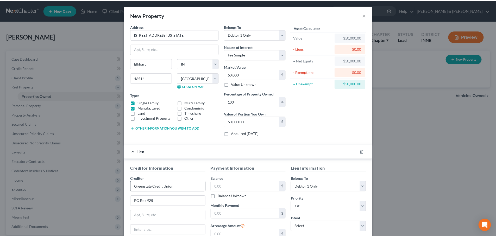
scroll to position [59, 0]
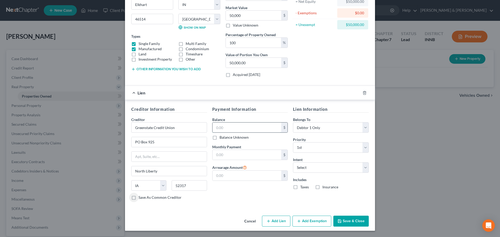
click at [236, 125] on input "text" at bounding box center [247, 128] width 69 height 10
click at [227, 152] on input "text" at bounding box center [247, 155] width 69 height 10
click at [318, 168] on select "Select Surrender Redeem Reaffirm Avoid Other" at bounding box center [331, 168] width 76 height 10
click at [293, 163] on select "Select Surrender Redeem Reaffirm Avoid Other" at bounding box center [331, 168] width 76 height 10
click at [323, 188] on label "Insurance" at bounding box center [331, 187] width 16 height 5
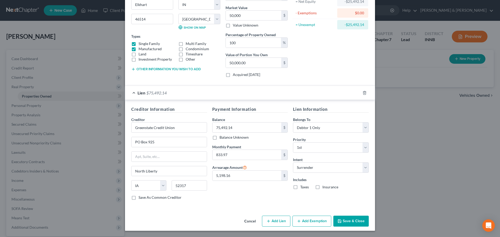
click at [325, 188] on input "Insurance" at bounding box center [326, 186] width 3 height 3
click at [300, 188] on label "Taxes" at bounding box center [304, 187] width 9 height 5
click at [302, 188] on input "Taxes" at bounding box center [303, 186] width 3 height 3
click at [348, 225] on button "Save & Close" at bounding box center [350, 221] width 35 height 11
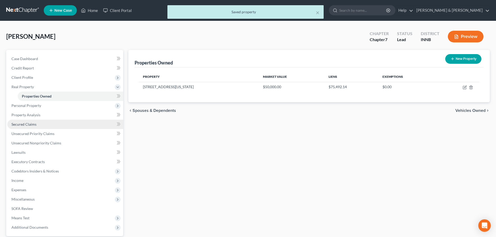
click at [21, 126] on span "Secured Claims" at bounding box center [23, 124] width 25 height 4
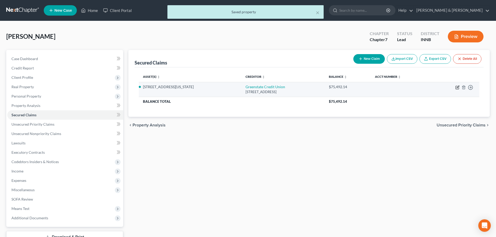
click at [457, 87] on icon "button" at bounding box center [458, 87] width 4 height 4
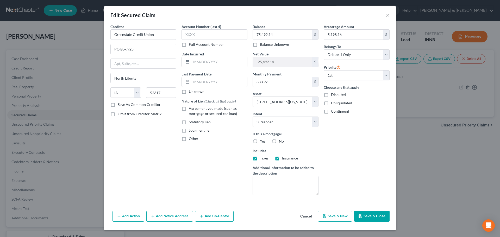
click at [189, 108] on label "Agreement you made (such as mortgage or secured car loan)" at bounding box center [218, 111] width 59 height 10
click at [191, 108] on input "Agreement you made (such as mortgage or secured car loan)" at bounding box center [192, 107] width 3 height 3
click at [192, 39] on input "text" at bounding box center [215, 34] width 66 height 10
click at [260, 143] on label "Yes" at bounding box center [262, 141] width 5 height 5
click at [262, 142] on input "Yes" at bounding box center [263, 140] width 3 height 3
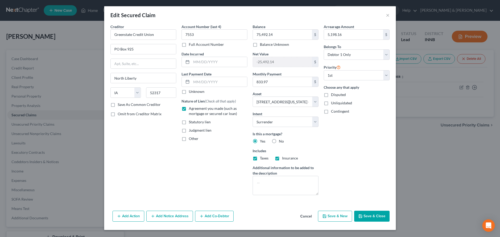
click at [367, 217] on button "Save & Close" at bounding box center [371, 216] width 35 height 11
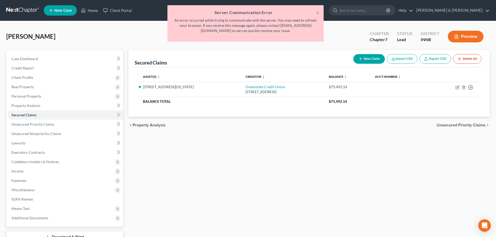
click at [351, 206] on div "Secured Claims New Claim Import CSV Export CSV Delete All Asset(s) expand_more …" at bounding box center [309, 153] width 367 height 207
click at [317, 13] on button "×" at bounding box center [318, 12] width 4 height 6
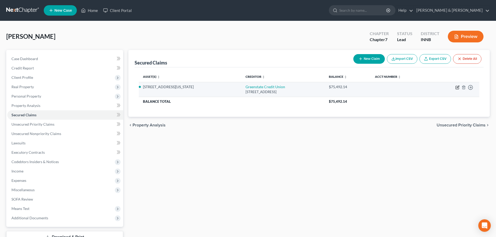
click at [457, 88] on icon "button" at bounding box center [458, 87] width 2 height 2
select select "16"
select select "0"
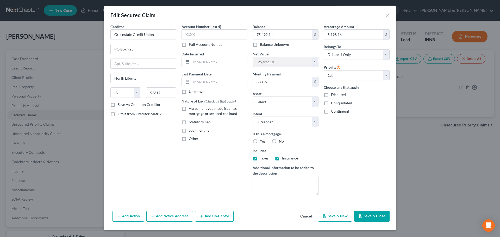
click at [118, 104] on label "Save As Common Creditor" at bounding box center [139, 104] width 43 height 5
click at [120, 104] on input "Save As Common Creditor" at bounding box center [121, 103] width 3 height 3
click at [368, 216] on button "Save & Close" at bounding box center [371, 216] width 35 height 11
checkbox input "false"
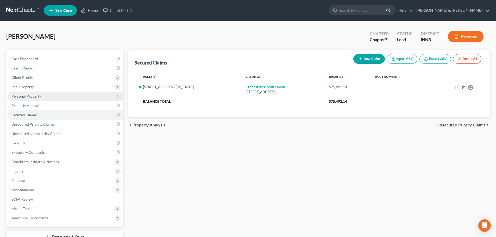
click at [43, 98] on span "Personal Property" at bounding box center [65, 96] width 116 height 9
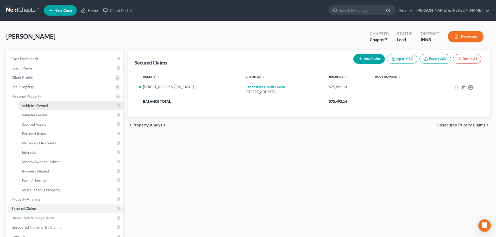
click at [41, 103] on span "Vehicles Owned" at bounding box center [35, 105] width 26 height 4
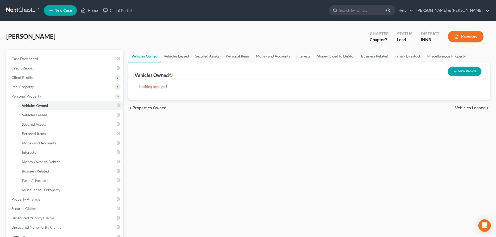
click at [459, 71] on button "New Vehicle" at bounding box center [465, 72] width 34 height 10
select select "0"
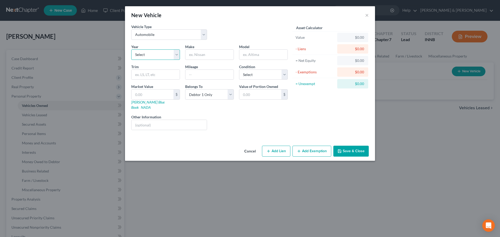
click at [144, 55] on select "Select 2026 2025 2024 2023 2022 2021 2020 2019 2018 2017 2016 2015 2014 2013 20…" at bounding box center [155, 55] width 49 height 10
select select "11"
click at [131, 50] on select "Select 2026 2025 2024 2023 2022 2021 2020 2019 2018 2017 2016 2015 2014 2013 20…" at bounding box center [155, 55] width 49 height 10
click at [201, 52] on input "text" at bounding box center [209, 55] width 48 height 10
type input "Chevy"
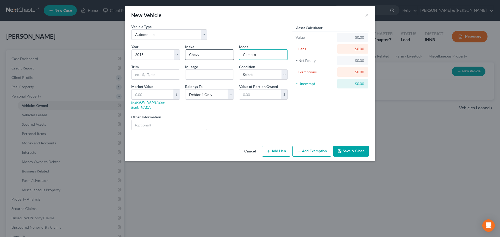
type input "Camero"
select select "2"
click at [356, 146] on button "Save & Close" at bounding box center [350, 151] width 35 height 11
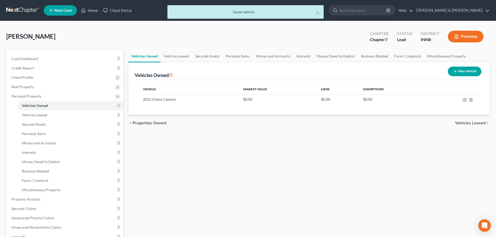
click at [469, 124] on span "Vehicles Leased" at bounding box center [470, 123] width 30 height 4
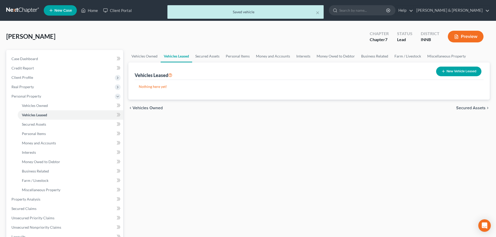
click at [468, 109] on span "Secured Assets" at bounding box center [470, 108] width 29 height 4
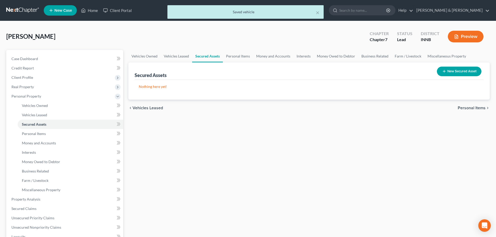
click at [468, 109] on span "Personal Items" at bounding box center [472, 108] width 28 height 4
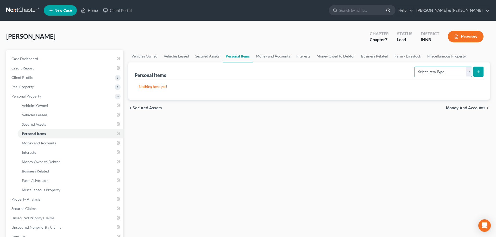
click at [449, 74] on select "Select Item Type Clothing Collectibles Of Value Electronics Firearms Household …" at bounding box center [443, 72] width 58 height 10
select select "clothing"
click at [415, 67] on select "Select Item Type Clothing Collectibles Of Value Electronics Firearms Household …" at bounding box center [443, 72] width 58 height 10
click at [479, 69] on button "submit" at bounding box center [479, 72] width 10 height 10
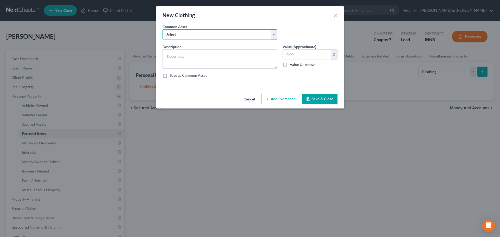
click at [205, 35] on select "Select clothing and accessories" at bounding box center [220, 34] width 115 height 10
select select "0"
click at [163, 29] on select "Select clothing and accessories" at bounding box center [220, 34] width 115 height 10
type textarea "clothing and accessories"
type input "100.00"
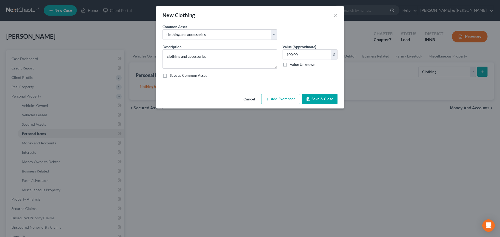
click at [273, 100] on button "Add Exemption" at bounding box center [280, 99] width 39 height 11
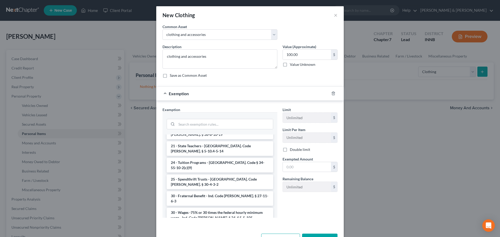
scroll to position [469, 0]
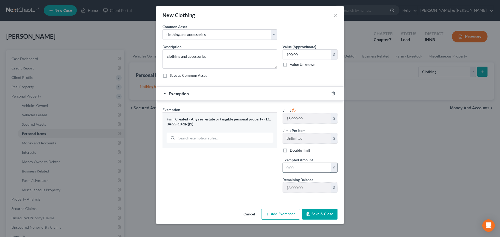
click at [300, 167] on input "text" at bounding box center [307, 168] width 48 height 10
type input "100"
click at [321, 215] on button "Save & Close" at bounding box center [319, 214] width 35 height 11
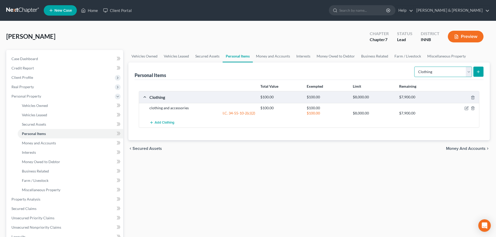
click at [468, 72] on select "Select Item Type Clothing Collectibles Of Value Electronics Firearms Household …" at bounding box center [443, 72] width 58 height 10
select select "electronics"
click at [415, 67] on select "Select Item Type Clothing Collectibles Of Value Electronics Firearms Household …" at bounding box center [443, 72] width 58 height 10
click at [481, 75] on button "submit" at bounding box center [479, 72] width 10 height 10
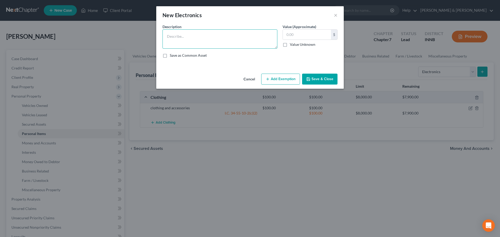
click at [181, 35] on textarea at bounding box center [220, 38] width 115 height 19
type textarea "cell phone, TV (older models)"
type input "250"
click at [278, 79] on button "Add Exemption" at bounding box center [280, 79] width 39 height 11
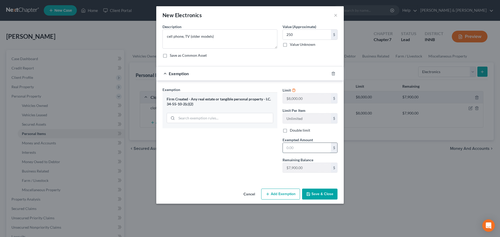
click at [294, 147] on input "text" at bounding box center [307, 148] width 48 height 10
type input "250"
click at [326, 194] on button "Save & Close" at bounding box center [319, 194] width 35 height 11
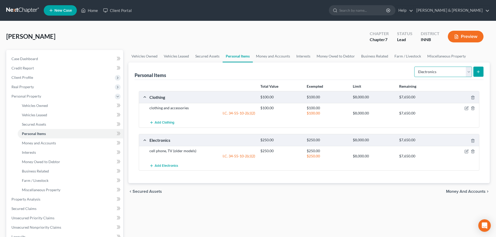
click at [433, 73] on select "Select Item Type Clothing Collectibles Of Value Electronics Firearms Household …" at bounding box center [443, 72] width 58 height 10
select select "household_goods"
click at [415, 67] on select "Select Item Type Clothing Collectibles Of Value Electronics Firearms Household …" at bounding box center [443, 72] width 58 height 10
click at [484, 72] on div "Personal Items Select Item Type Clothing Collectibles Of Value Electronics Fire…" at bounding box center [309, 123] width 362 height 121
click at [479, 74] on button "submit" at bounding box center [479, 72] width 10 height 10
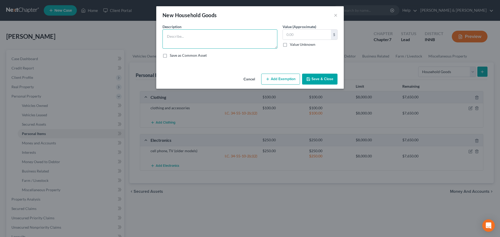
click at [197, 32] on textarea at bounding box center [220, 38] width 115 height 19
type textarea "bed set, kitchen items, living room furniture, misc"
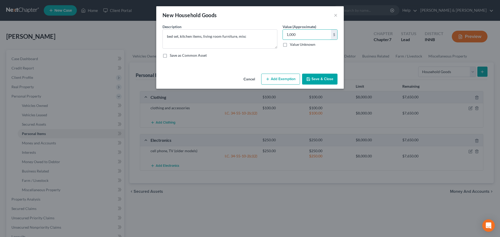
type input "1,000"
click at [283, 75] on button "Add Exemption" at bounding box center [280, 79] width 39 height 11
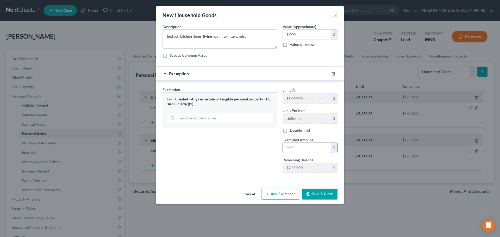
click at [296, 145] on input "text" at bounding box center [307, 148] width 48 height 10
type input "1,000"
click at [316, 192] on button "Save & Close" at bounding box center [319, 194] width 35 height 11
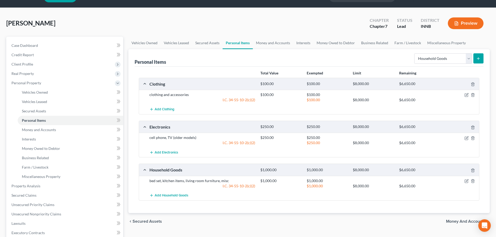
scroll to position [0, 0]
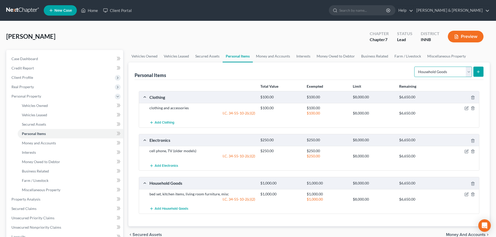
click at [431, 73] on select "Select Item Type Clothing Collectibles Of Value Electronics Firearms Household …" at bounding box center [443, 72] width 58 height 10
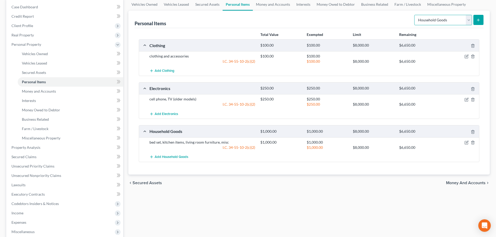
scroll to position [52, 0]
click at [460, 184] on span "Money and Accounts" at bounding box center [466, 183] width 40 height 4
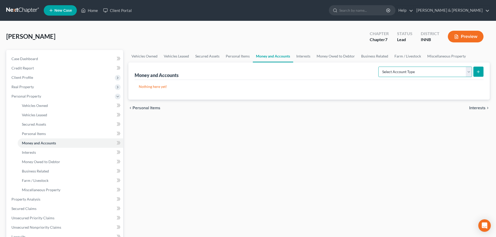
click at [413, 73] on select "Select Account Type Brokerage Cash on Hand Certificates of Deposit Checking Acc…" at bounding box center [426, 72] width 94 height 10
select select "cash_on_hand"
click at [380, 67] on select "Select Account Type Brokerage Cash on Hand Certificates of Deposit Checking Acc…" at bounding box center [426, 72] width 94 height 10
click at [480, 71] on icon "submit" at bounding box center [479, 72] width 4 height 4
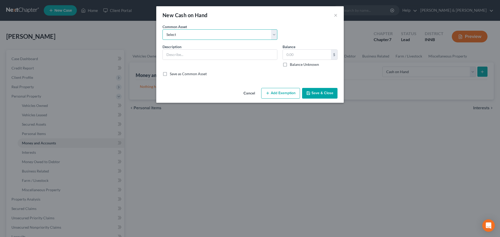
click at [215, 38] on select "Select pocket money" at bounding box center [220, 34] width 115 height 10
select select "0"
click at [163, 29] on select "Select pocket money" at bounding box center [220, 34] width 115 height 10
type input "pocket money"
type input "25.00"
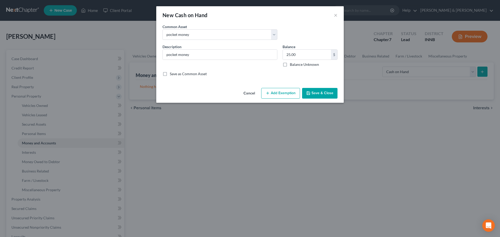
click at [271, 92] on button "Add Exemption" at bounding box center [280, 93] width 39 height 11
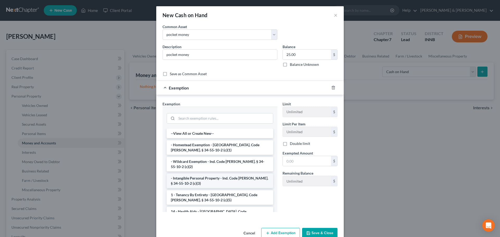
click at [237, 178] on li "- Intangible Personal Property - Ind. Code Ann. § 34-55-10-2 (c)(3)" at bounding box center [220, 181] width 107 height 15
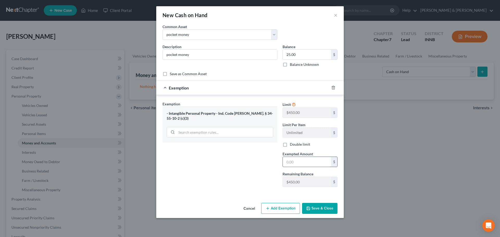
click at [296, 162] on input "text" at bounding box center [307, 162] width 48 height 10
type input "25"
click at [315, 207] on button "Save & Close" at bounding box center [319, 208] width 35 height 11
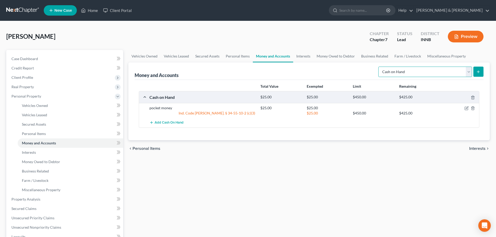
click at [404, 74] on select "Select Account Type Brokerage Cash on Hand Certificates of Deposit Checking Acc…" at bounding box center [426, 72] width 94 height 10
select select "checking"
click at [380, 67] on select "Select Account Type Brokerage Cash on Hand Certificates of Deposit Checking Acc…" at bounding box center [426, 72] width 94 height 10
click at [479, 74] on icon "submit" at bounding box center [479, 72] width 4 height 4
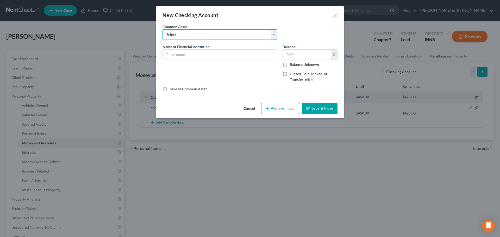
click at [182, 36] on select "Select First State Bank 1st Source Inova FCU Notre Dame FCU" at bounding box center [220, 34] width 115 height 10
click at [175, 52] on input "text" at bounding box center [220, 55] width 114 height 10
click at [251, 109] on button "Cancel" at bounding box center [249, 109] width 20 height 10
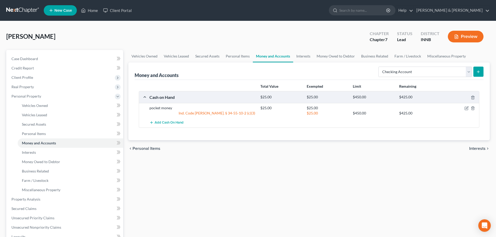
click at [473, 150] on span "Interests" at bounding box center [477, 149] width 16 height 4
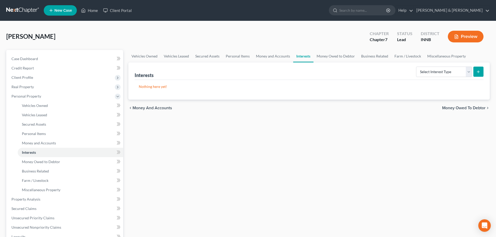
click at [460, 107] on span "Money Owed to Debtor" at bounding box center [464, 108] width 44 height 4
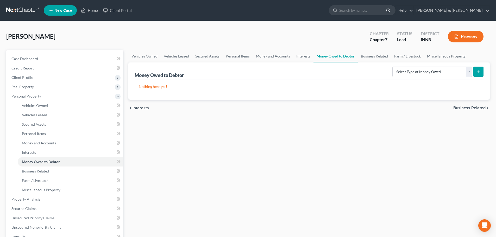
click at [460, 107] on span "Business Related" at bounding box center [470, 108] width 32 height 4
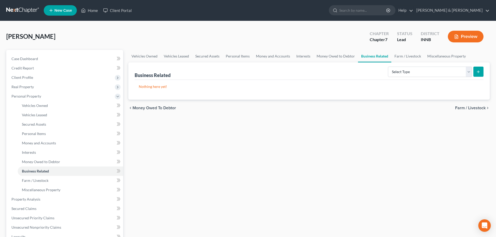
click at [460, 107] on span "Farm / Livestock" at bounding box center [470, 108] width 30 height 4
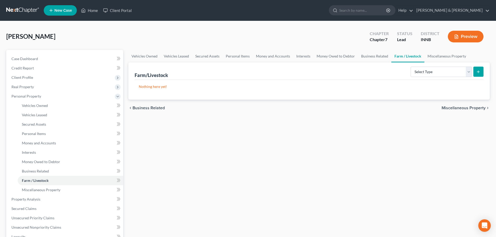
click at [460, 107] on span "Miscellaneous Property" at bounding box center [464, 108] width 44 height 4
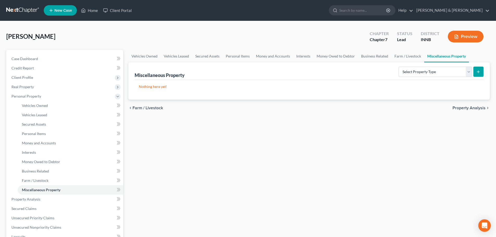
click at [460, 107] on span "Property Analysis" at bounding box center [469, 108] width 33 height 4
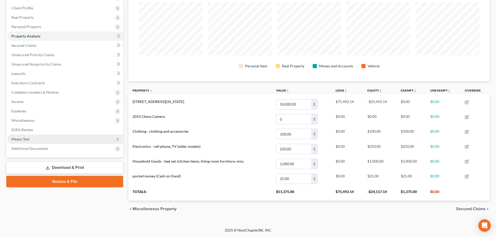
click at [21, 141] on span "Means Test" at bounding box center [65, 139] width 116 height 9
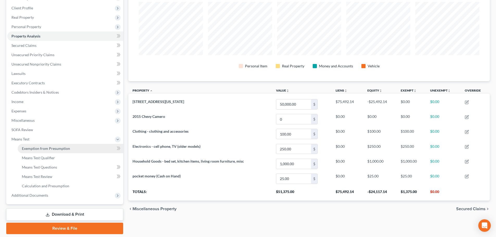
click at [23, 149] on span "Exemption from Presumption" at bounding box center [46, 148] width 48 height 4
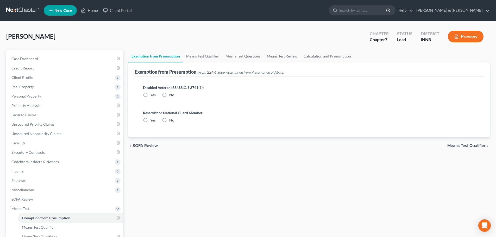
click at [169, 94] on label "No" at bounding box center [171, 94] width 5 height 5
click at [171, 94] on input "No" at bounding box center [172, 93] width 3 height 3
radio input "true"
click at [169, 121] on label "No" at bounding box center [171, 120] width 5 height 5
click at [171, 121] on input "No" at bounding box center [172, 119] width 3 height 3
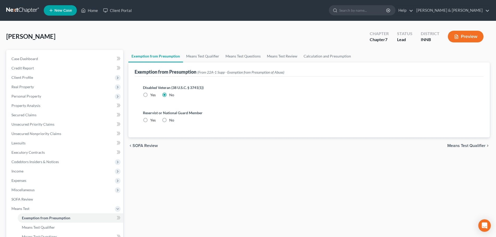
radio input "true"
click at [479, 145] on span "Means Test Qualifier" at bounding box center [467, 146] width 38 height 4
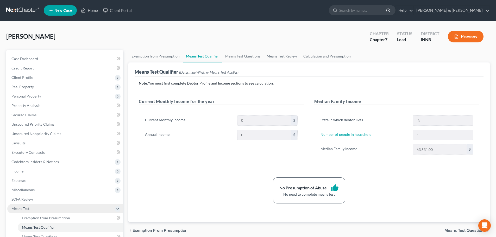
click at [18, 208] on span "Means Test" at bounding box center [20, 209] width 18 height 4
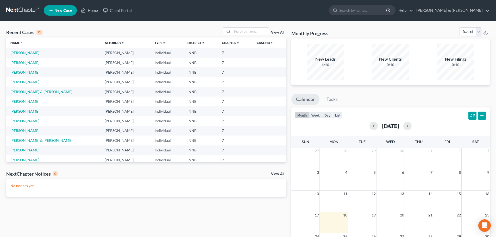
click at [20, 56] on td "[PERSON_NAME]" at bounding box center [53, 53] width 94 height 10
click at [19, 53] on link "[PERSON_NAME]" at bounding box center [24, 53] width 29 height 4
